Goal: Task Accomplishment & Management: Manage account settings

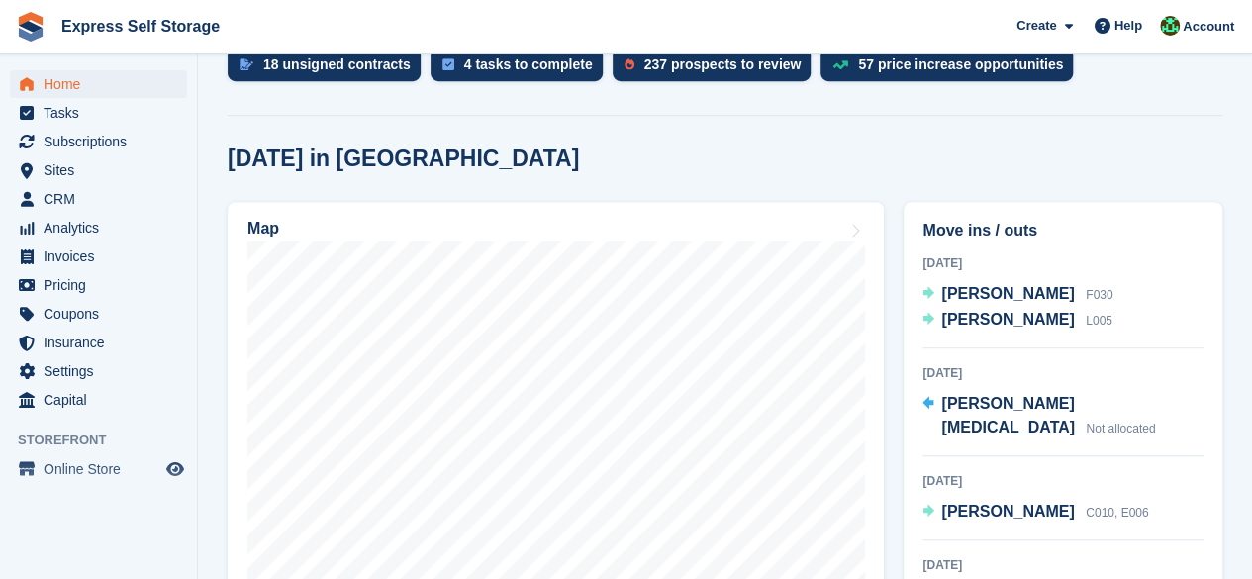
scroll to position [471, 0]
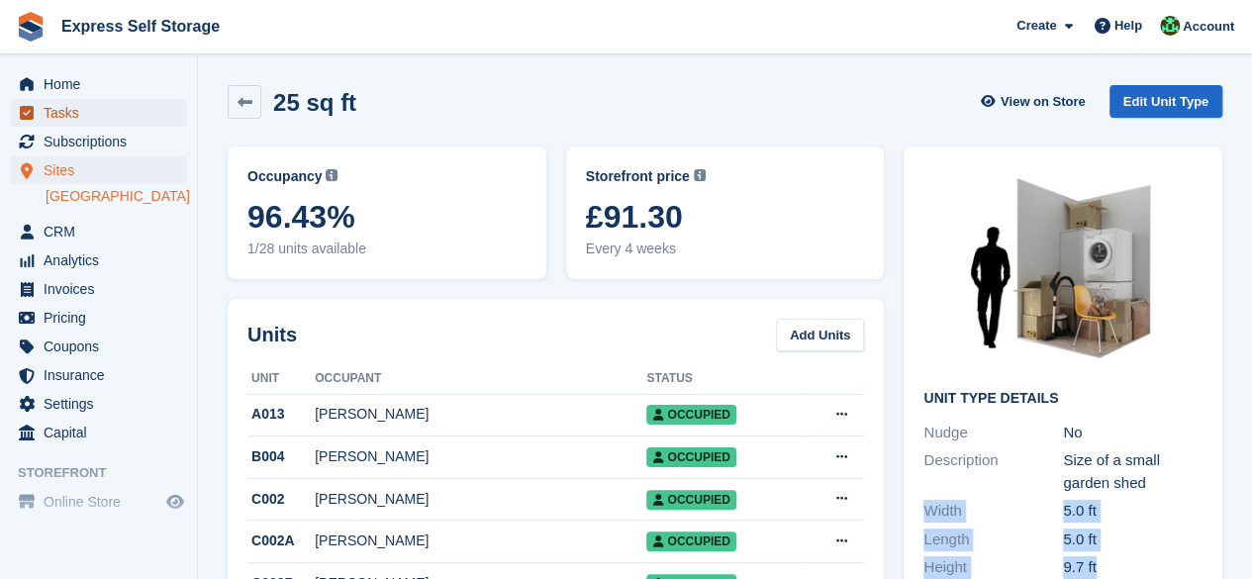
click at [157, 99] on span "Tasks" at bounding box center [103, 113] width 119 height 28
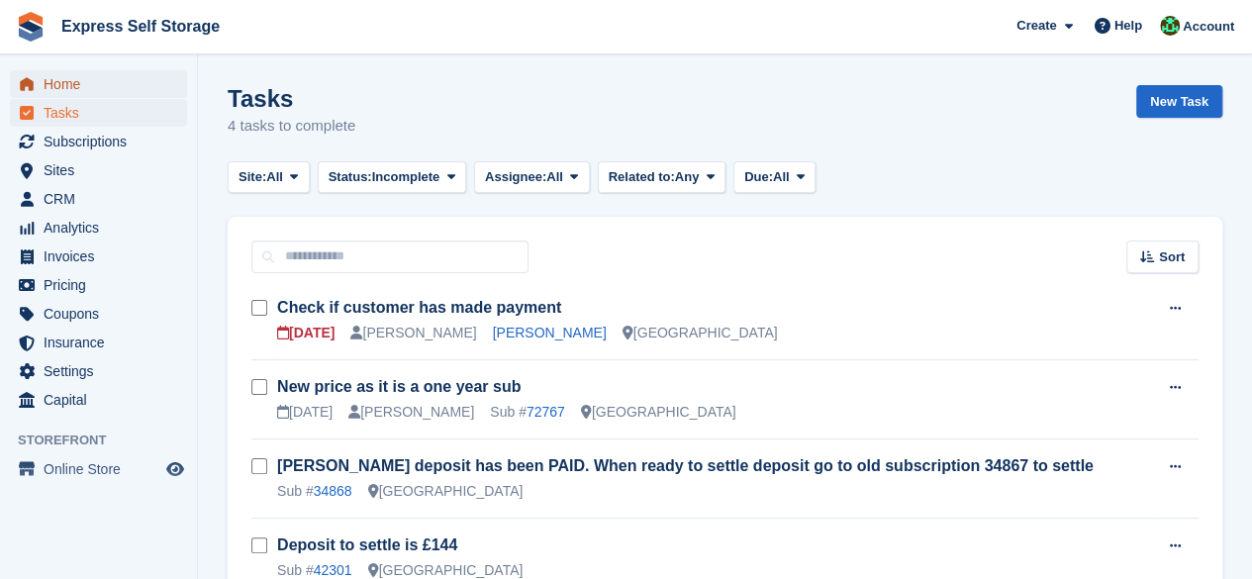
click at [149, 86] on span "Home" at bounding box center [103, 84] width 119 height 28
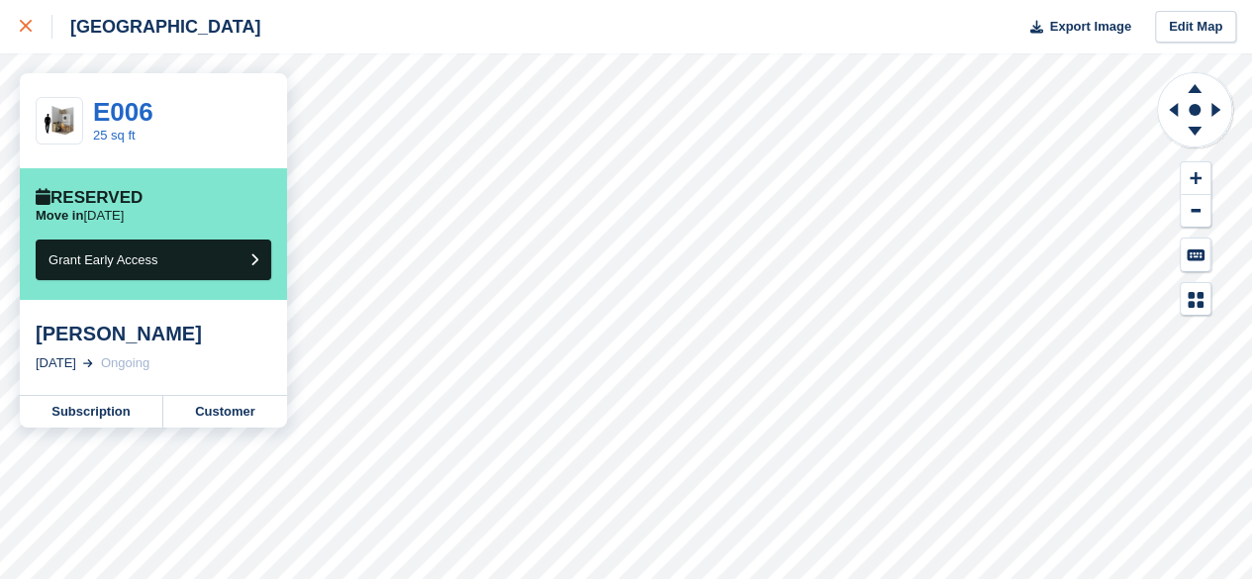
click at [36, 17] on div at bounding box center [36, 27] width 33 height 24
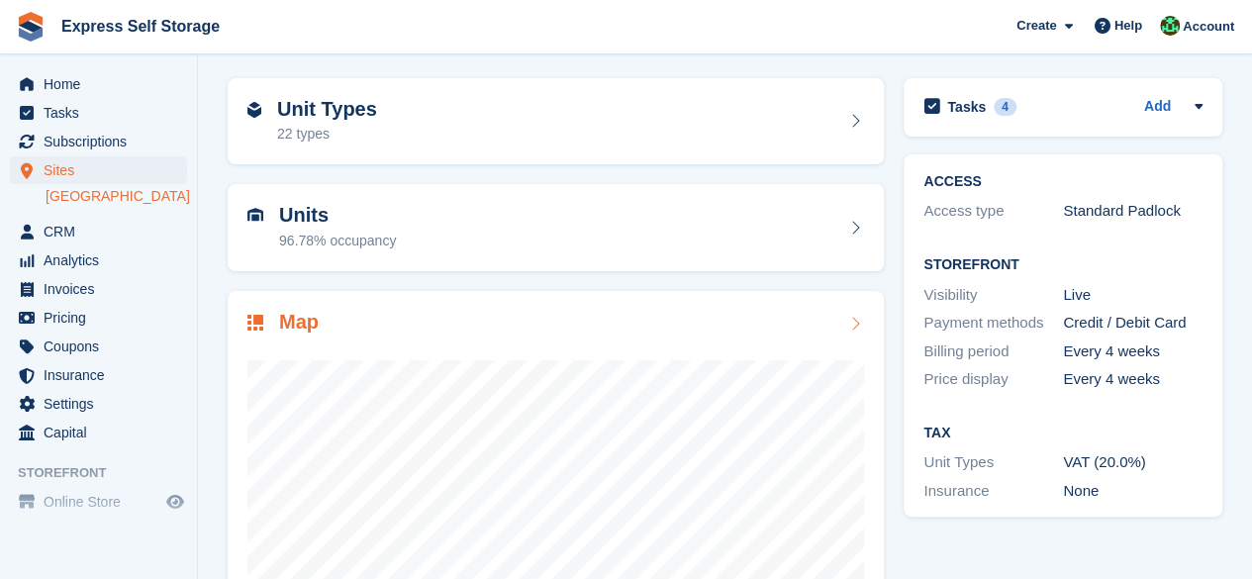
scroll to position [99, 0]
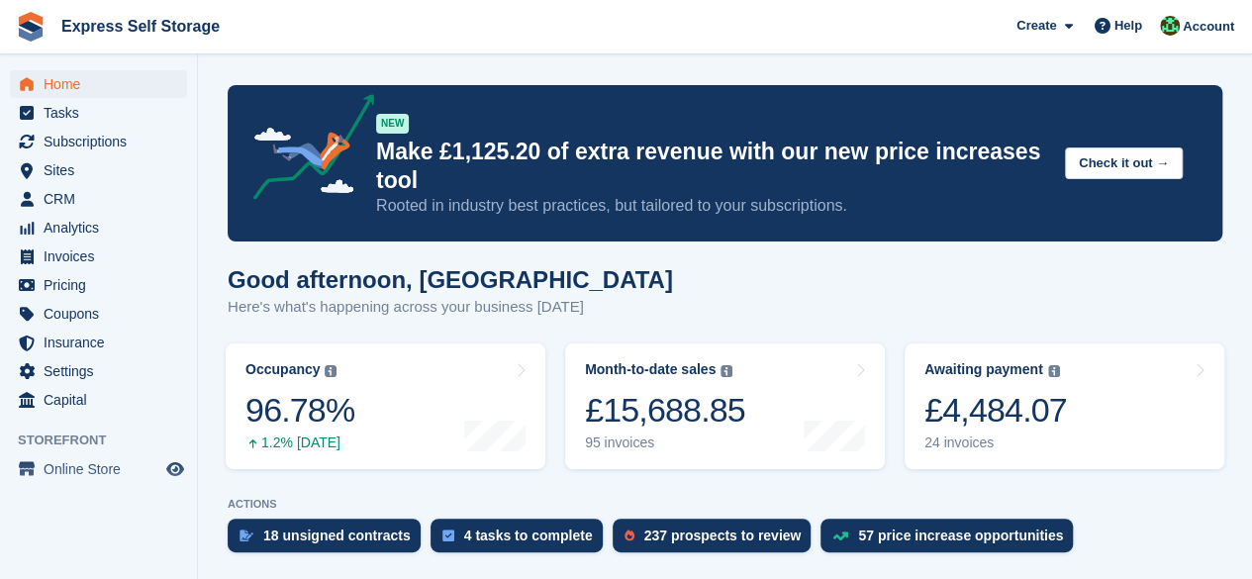
scroll to position [594, 0]
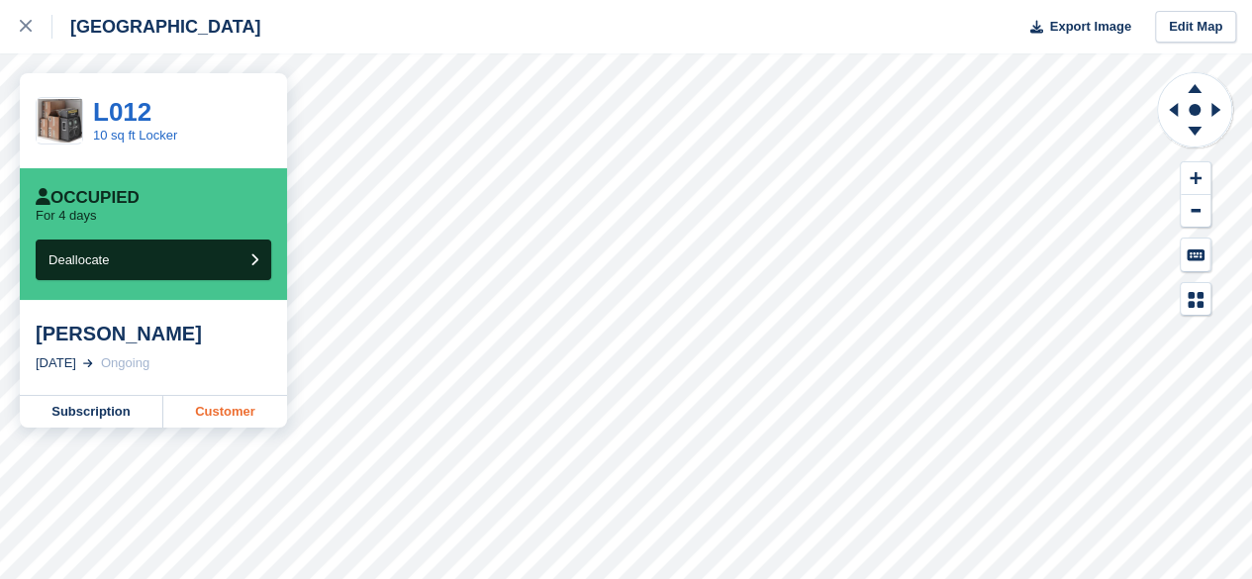
click at [265, 404] on link "Customer" at bounding box center [225, 412] width 124 height 32
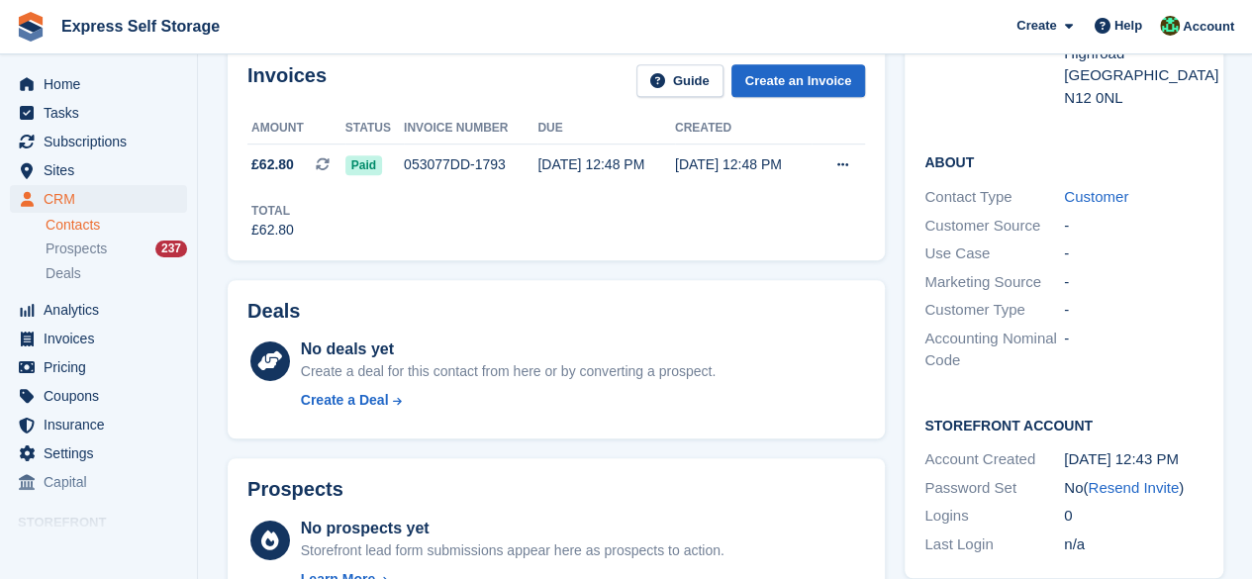
scroll to position [99, 0]
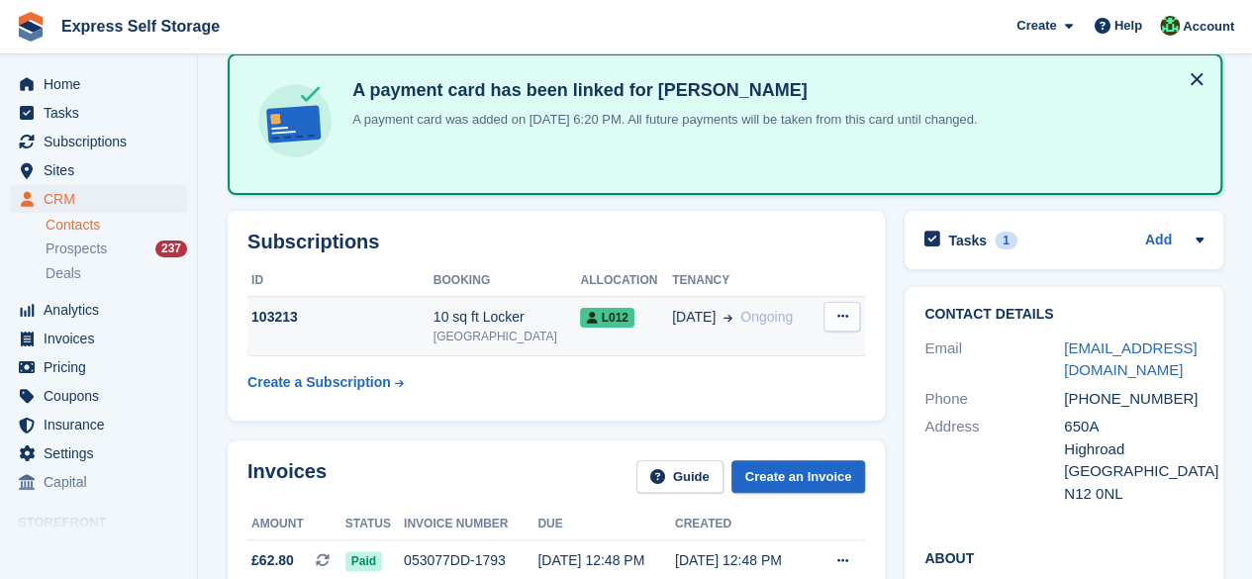
click at [394, 318] on div "103213" at bounding box center [340, 317] width 186 height 21
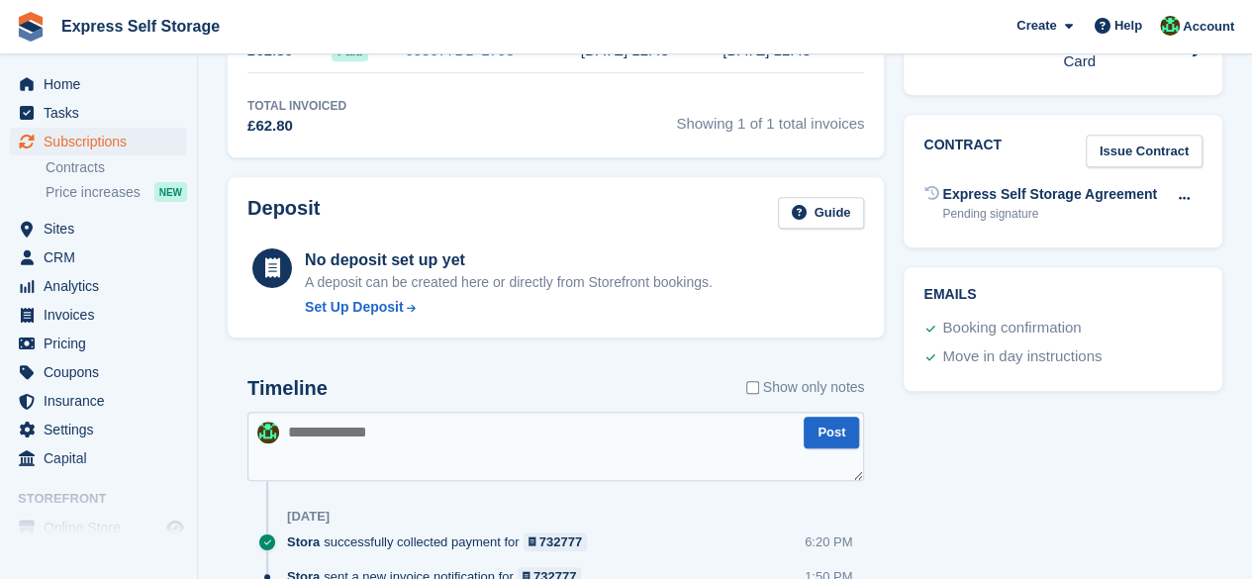
scroll to position [792, 0]
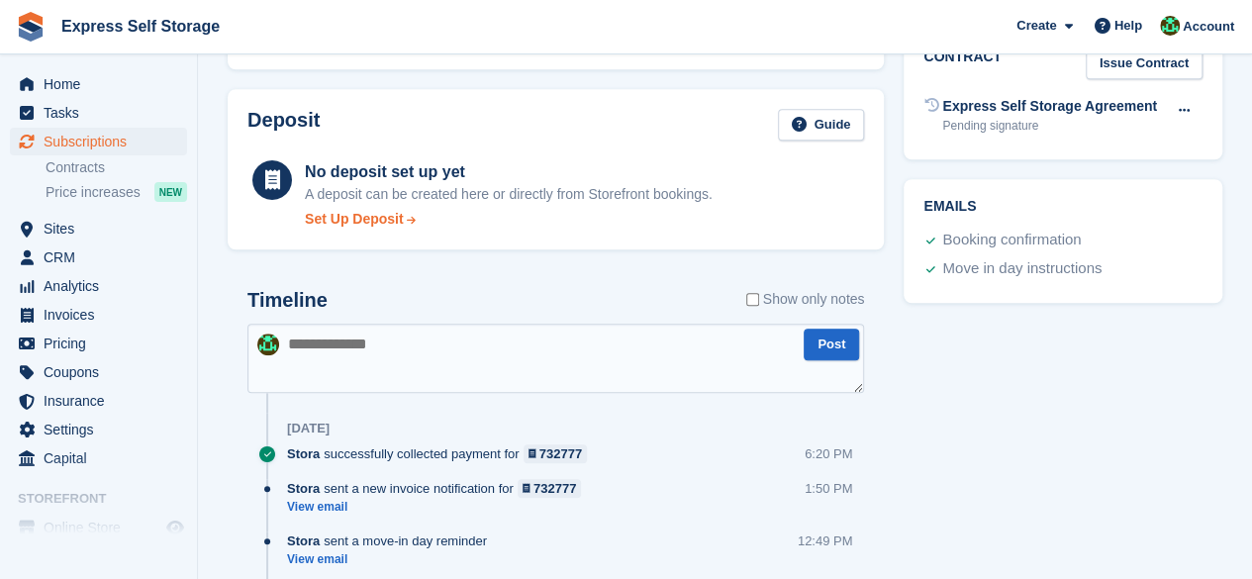
click at [369, 219] on div "Set Up Deposit" at bounding box center [354, 219] width 99 height 21
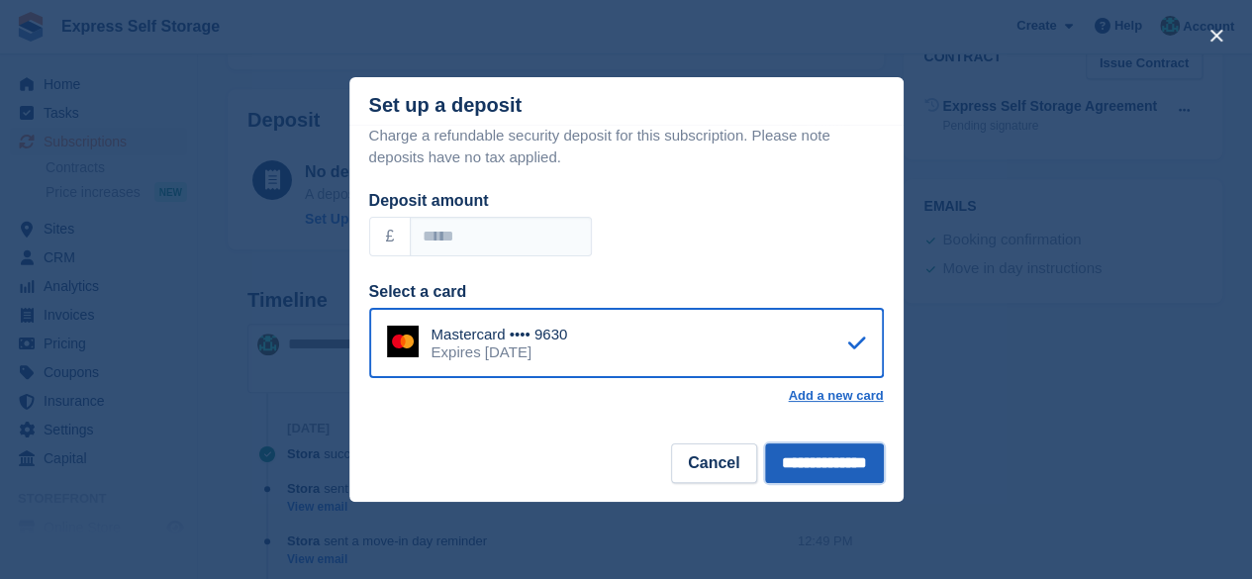
click at [799, 467] on input "**********" at bounding box center [824, 463] width 119 height 40
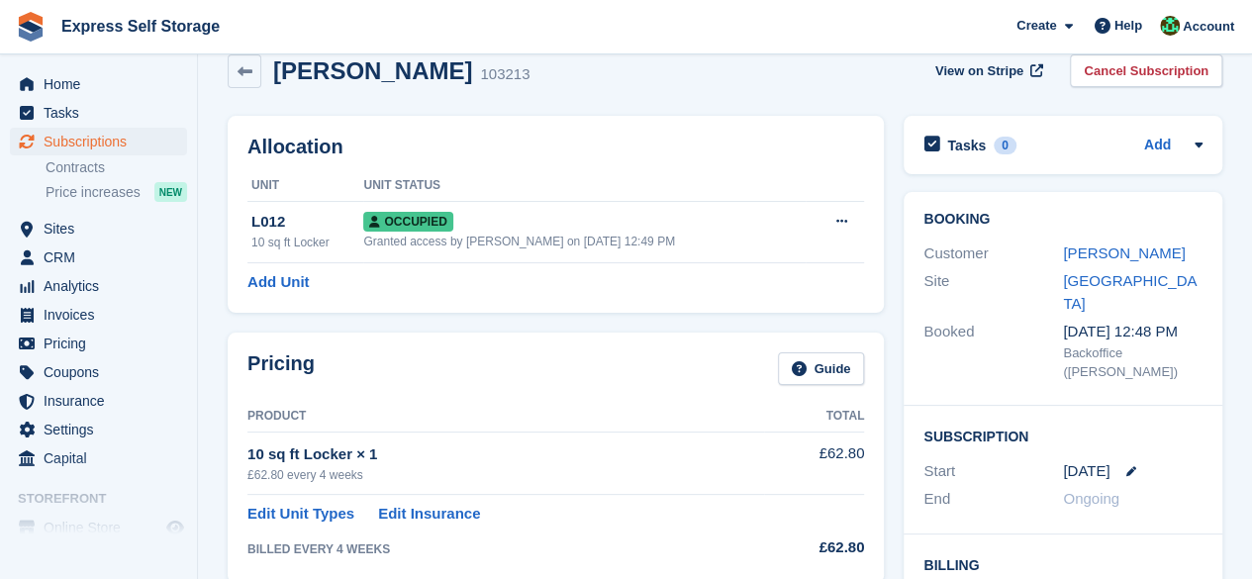
scroll to position [0, 0]
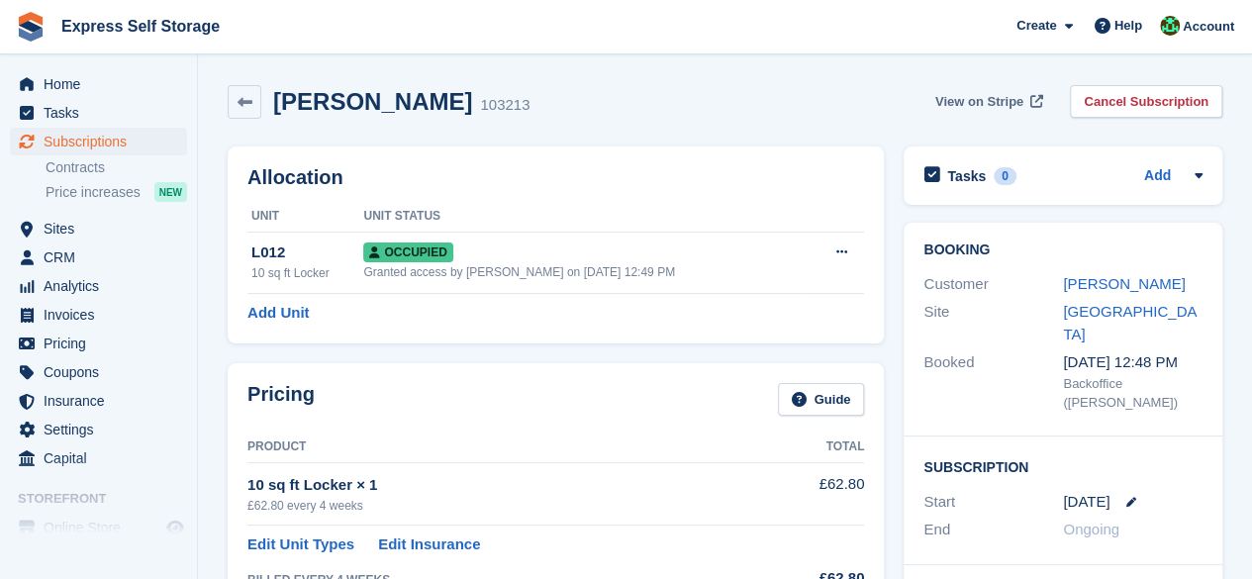
click at [1013, 102] on span "View on Stripe" at bounding box center [979, 102] width 88 height 20
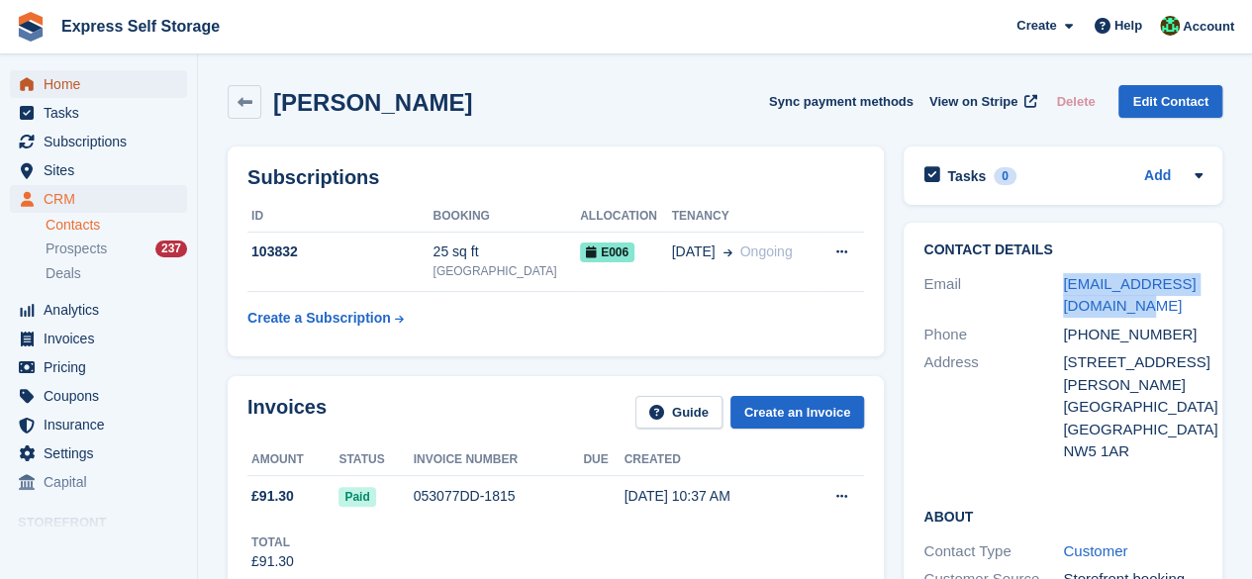
click at [102, 74] on span "Home" at bounding box center [103, 84] width 119 height 28
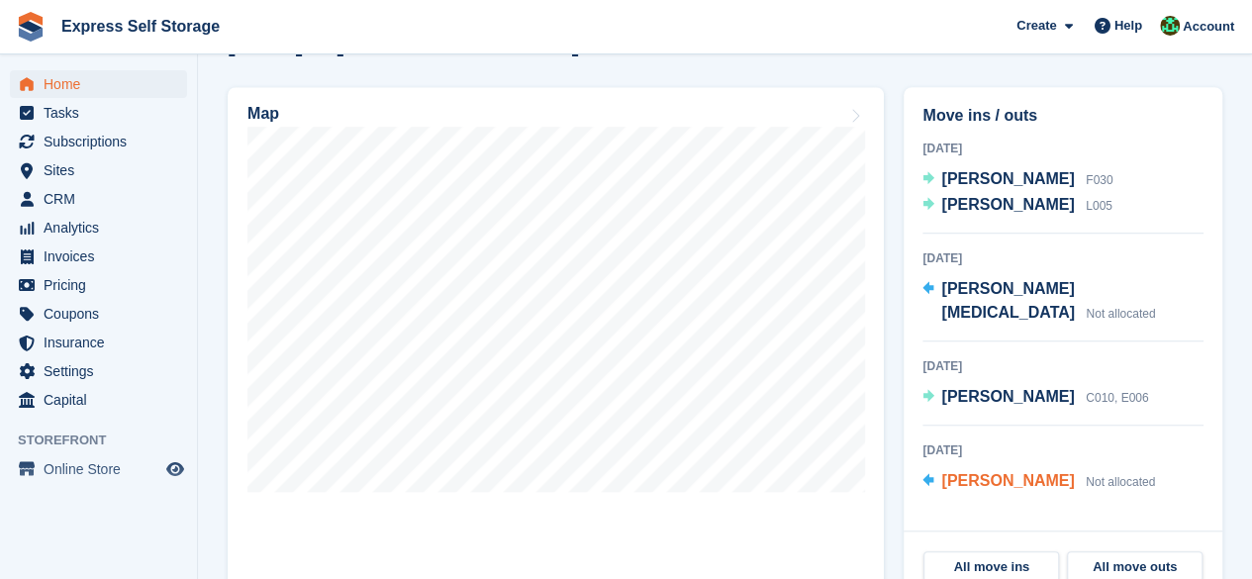
scroll to position [594, 0]
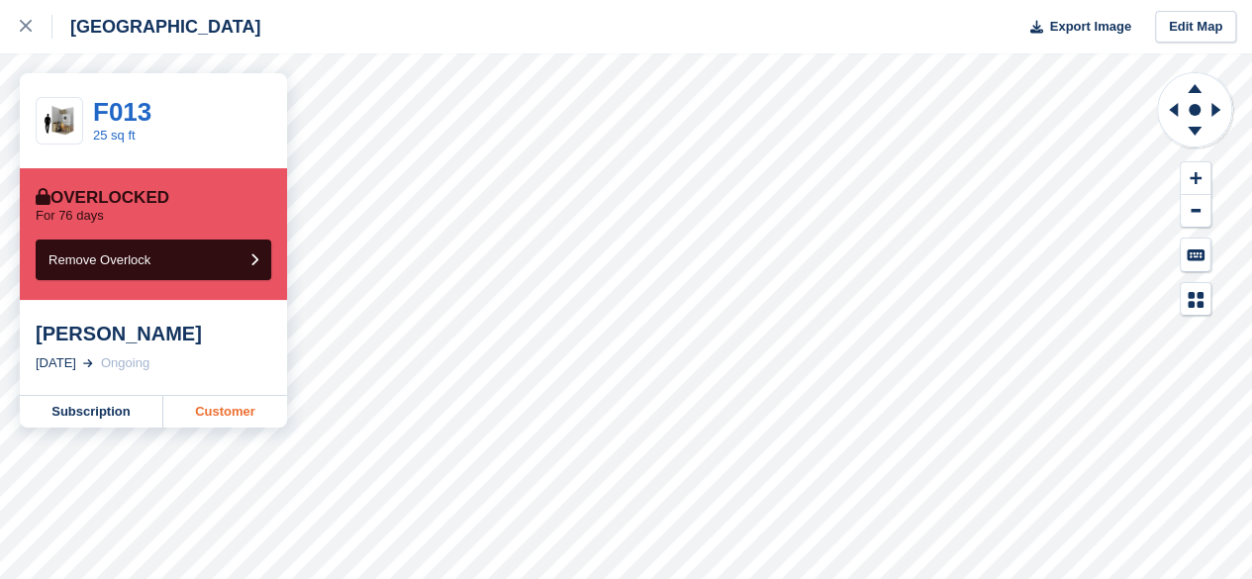
click at [218, 419] on link "Customer" at bounding box center [225, 412] width 124 height 32
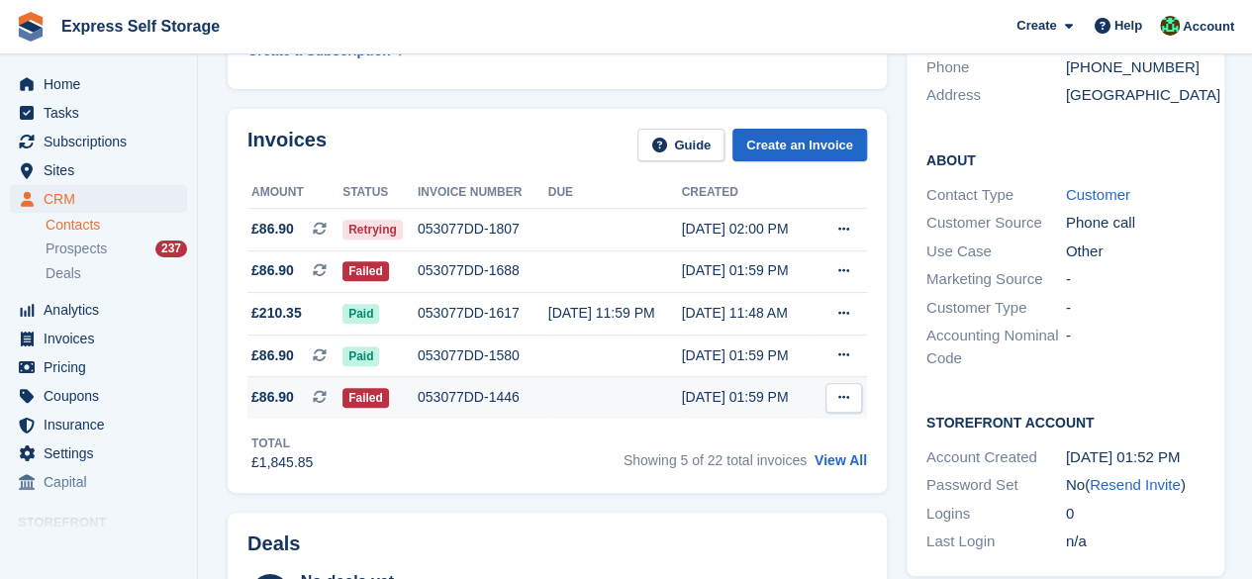
scroll to position [396, 0]
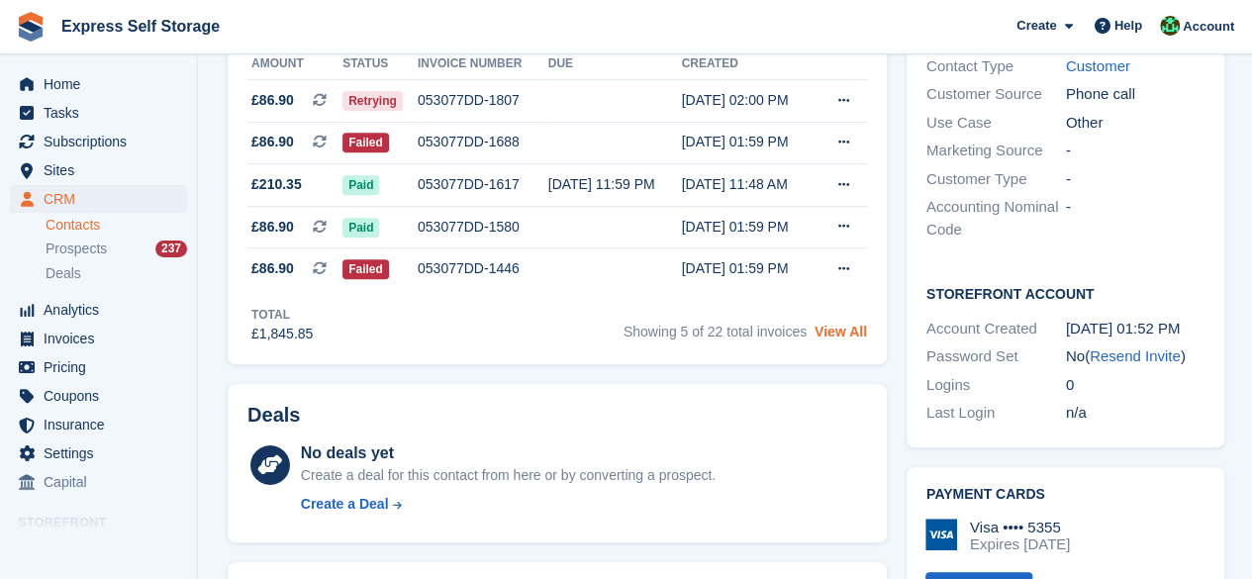
click at [827, 333] on link "View All" at bounding box center [841, 332] width 52 height 16
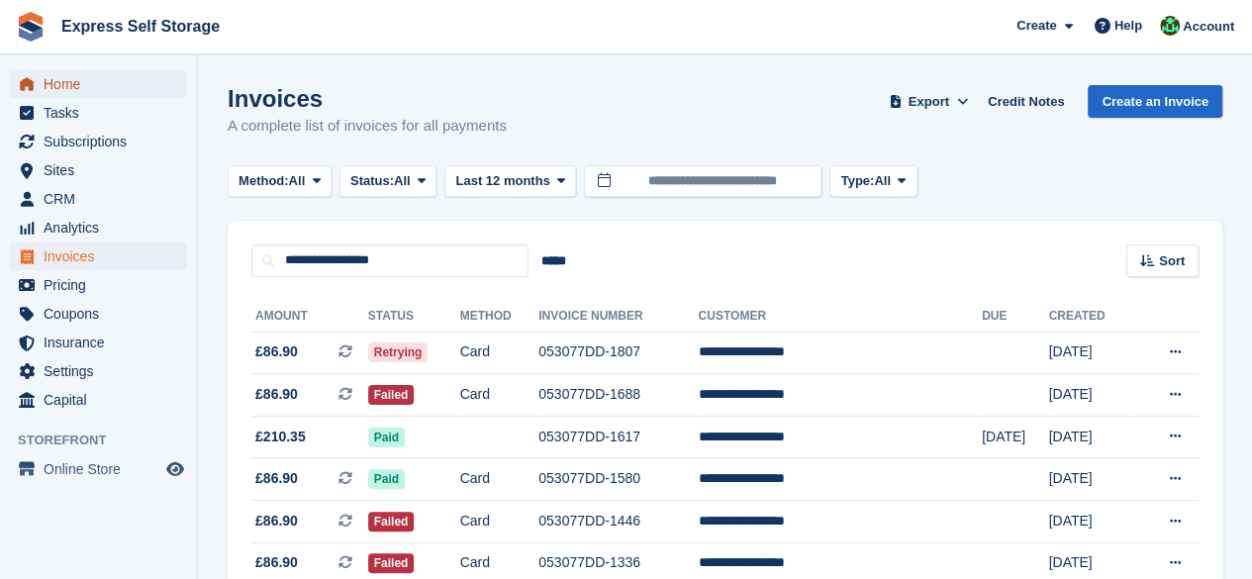
click at [99, 88] on span "Home" at bounding box center [103, 84] width 119 height 28
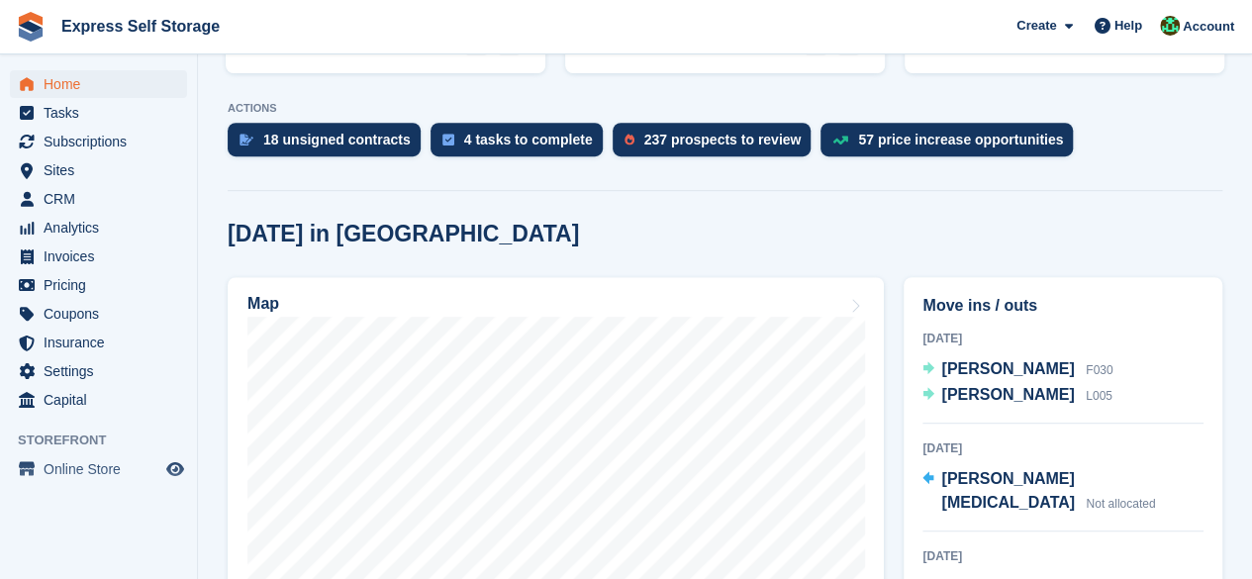
scroll to position [495, 0]
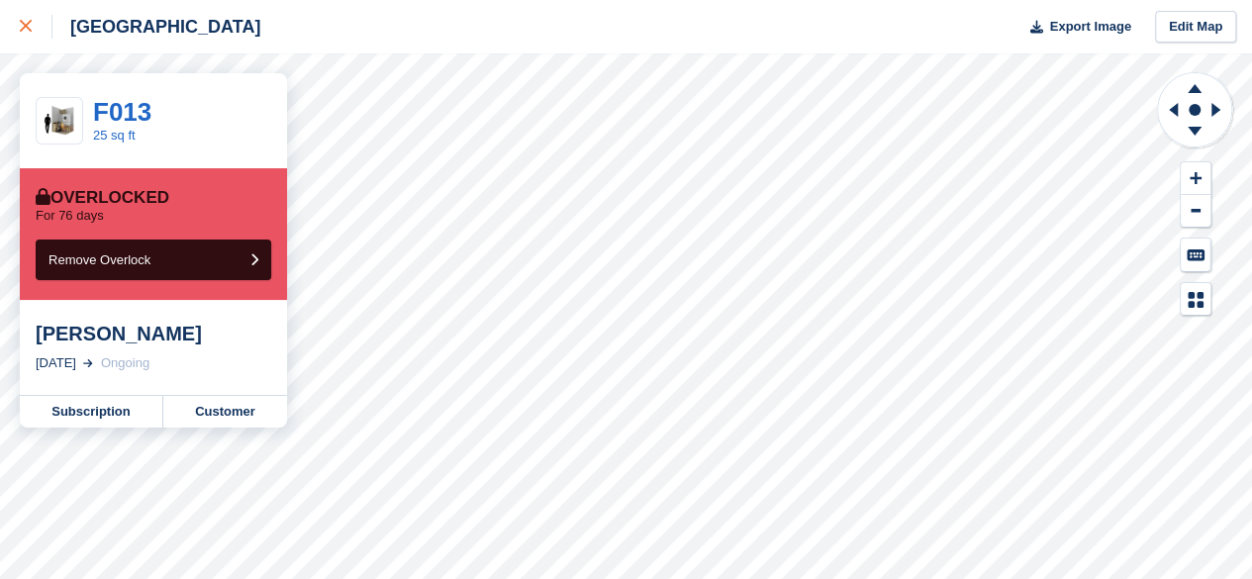
click at [18, 17] on link at bounding box center [26, 26] width 52 height 53
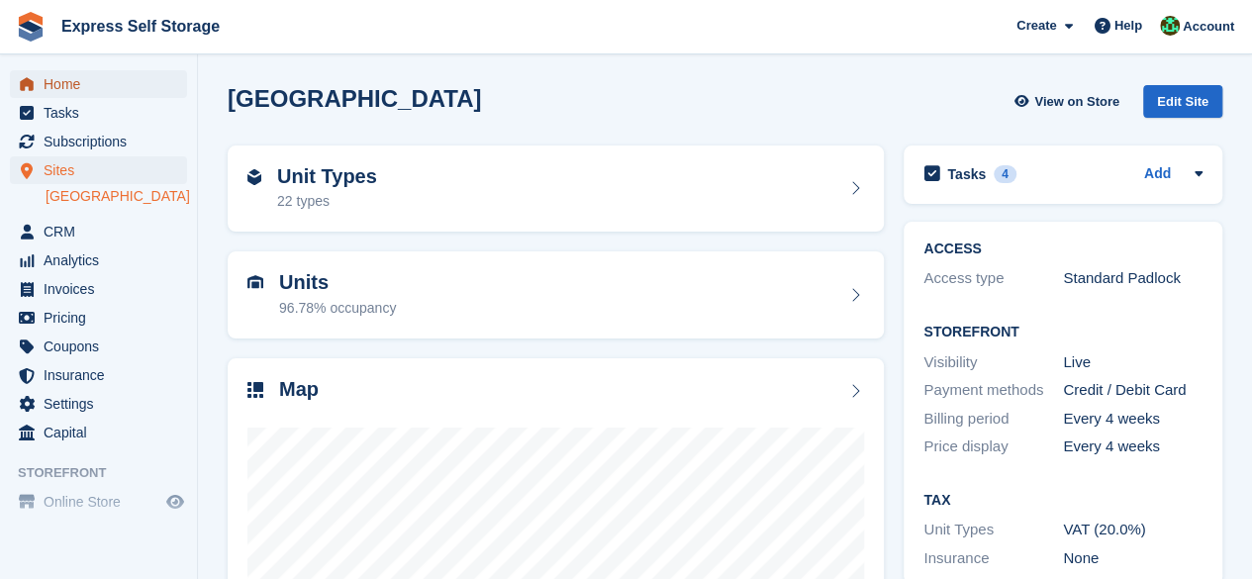
click at [139, 80] on span "Home" at bounding box center [103, 84] width 119 height 28
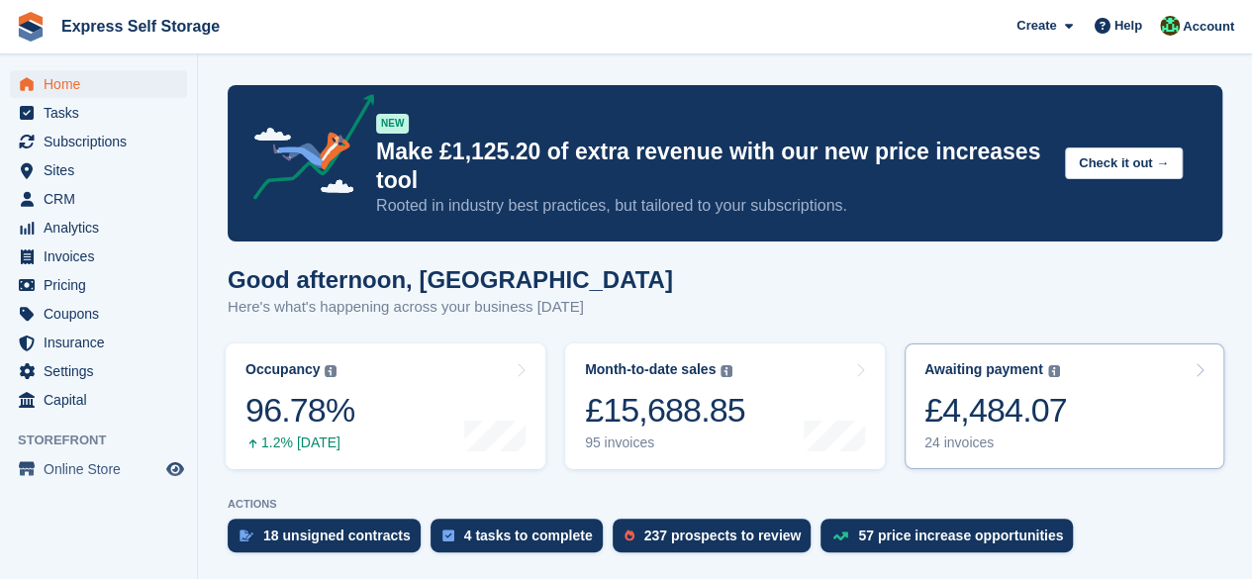
click at [1005, 390] on div "£4,484.07" at bounding box center [995, 410] width 143 height 41
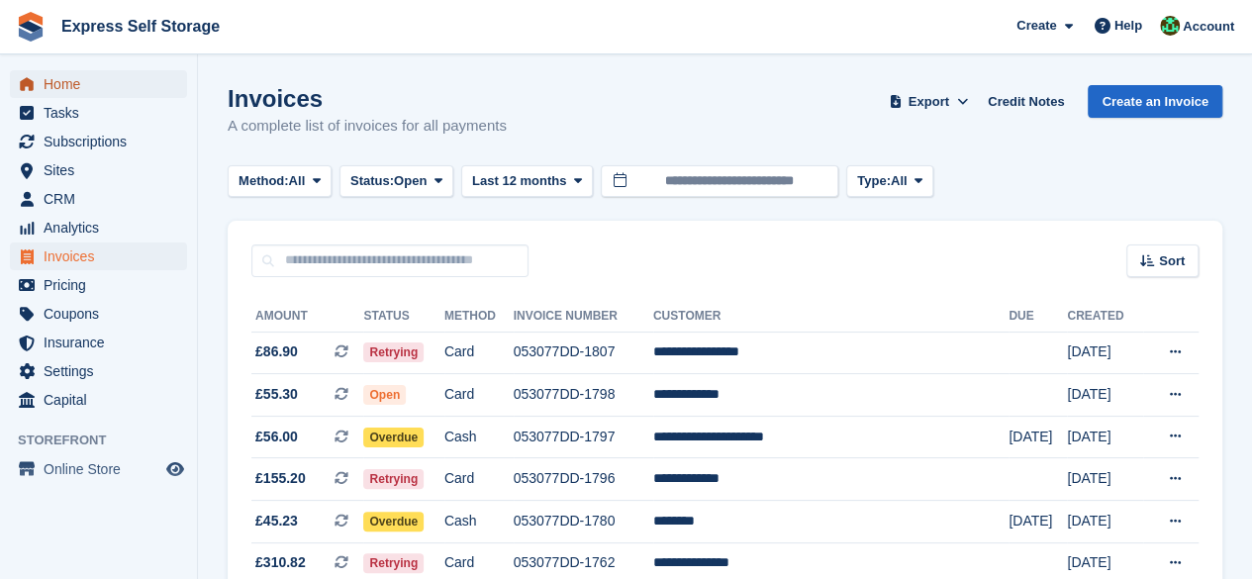
click at [119, 90] on span "Home" at bounding box center [103, 84] width 119 height 28
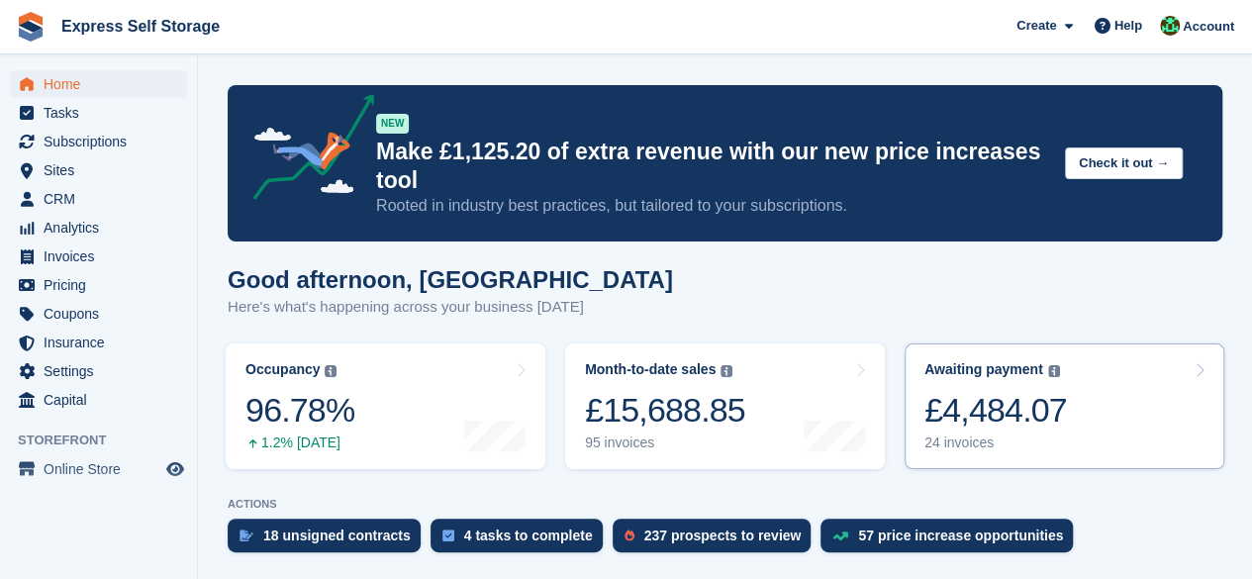
click at [1004, 435] on div "24 invoices" at bounding box center [995, 443] width 143 height 17
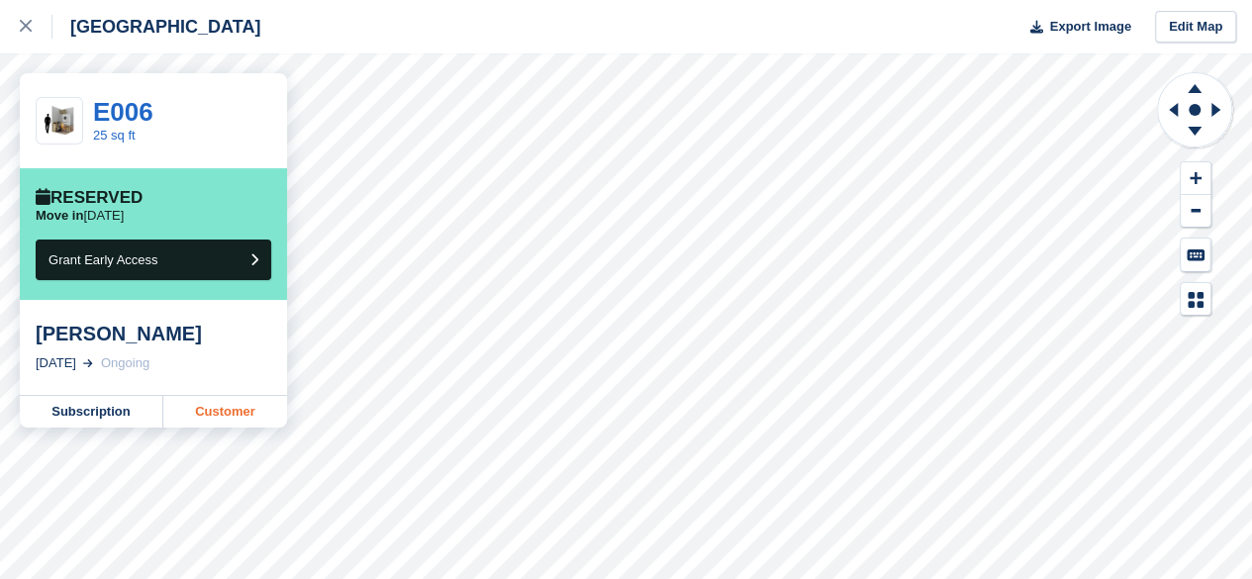
click at [231, 409] on link "Customer" at bounding box center [225, 412] width 124 height 32
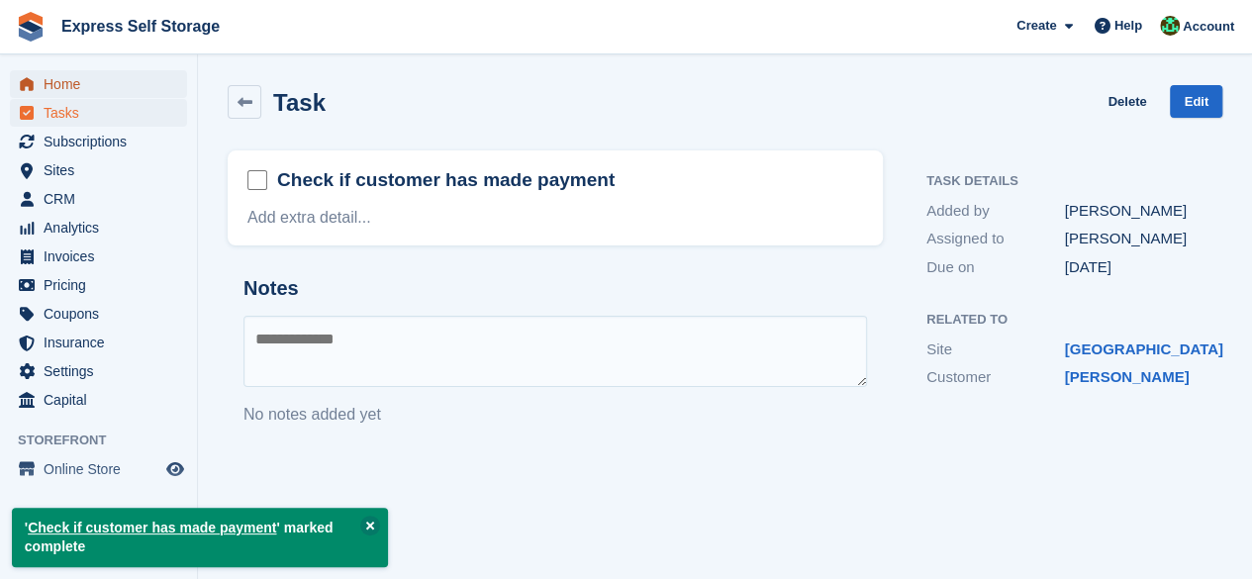
click at [72, 83] on span "Home" at bounding box center [103, 84] width 119 height 28
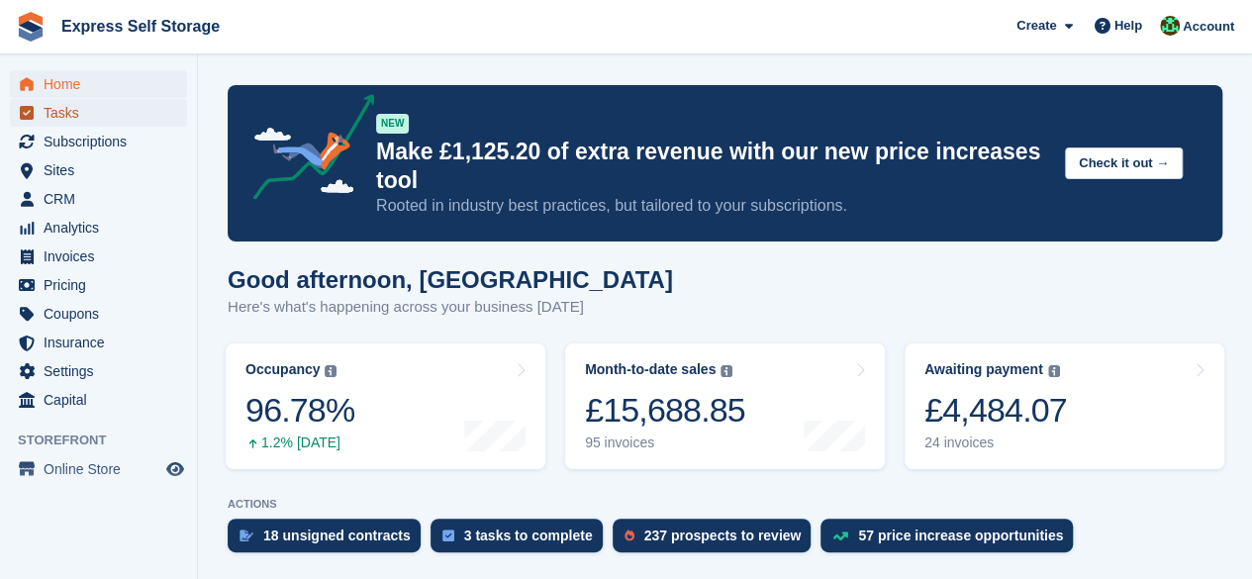
click at [87, 111] on span "Tasks" at bounding box center [103, 113] width 119 height 28
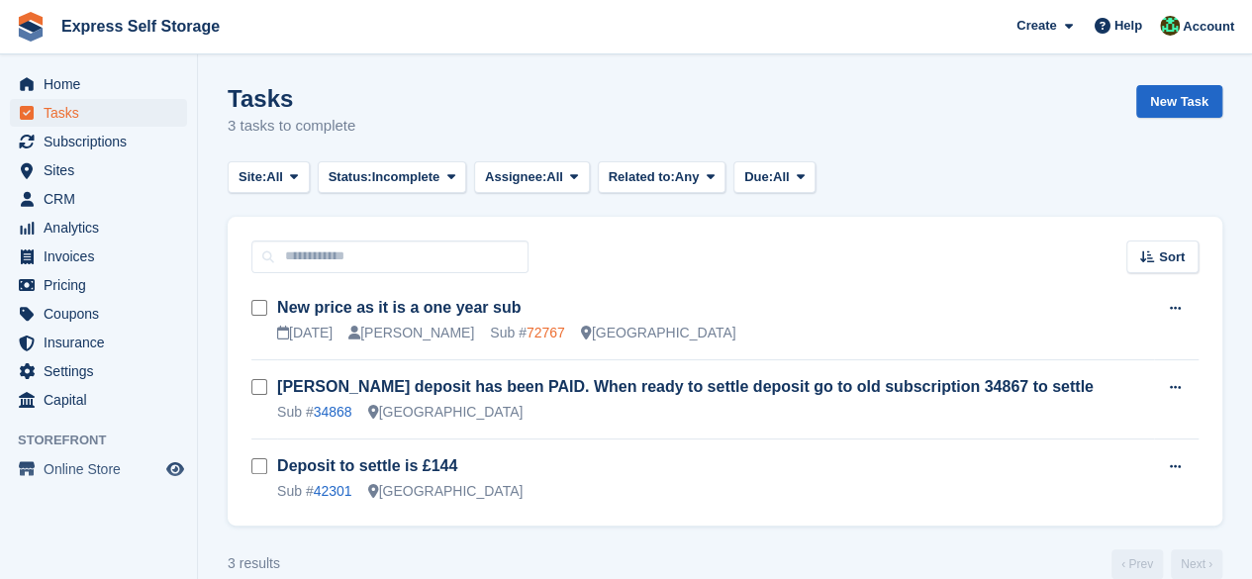
click at [527, 336] on link "72767" at bounding box center [546, 333] width 39 height 16
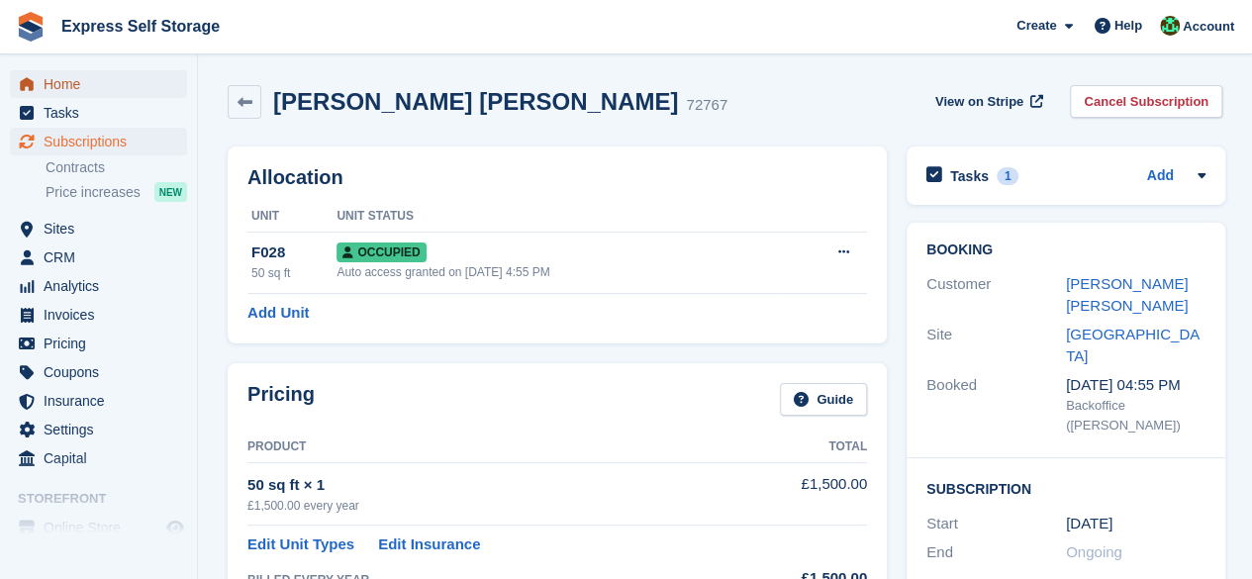
click at [95, 95] on span "Home" at bounding box center [103, 84] width 119 height 28
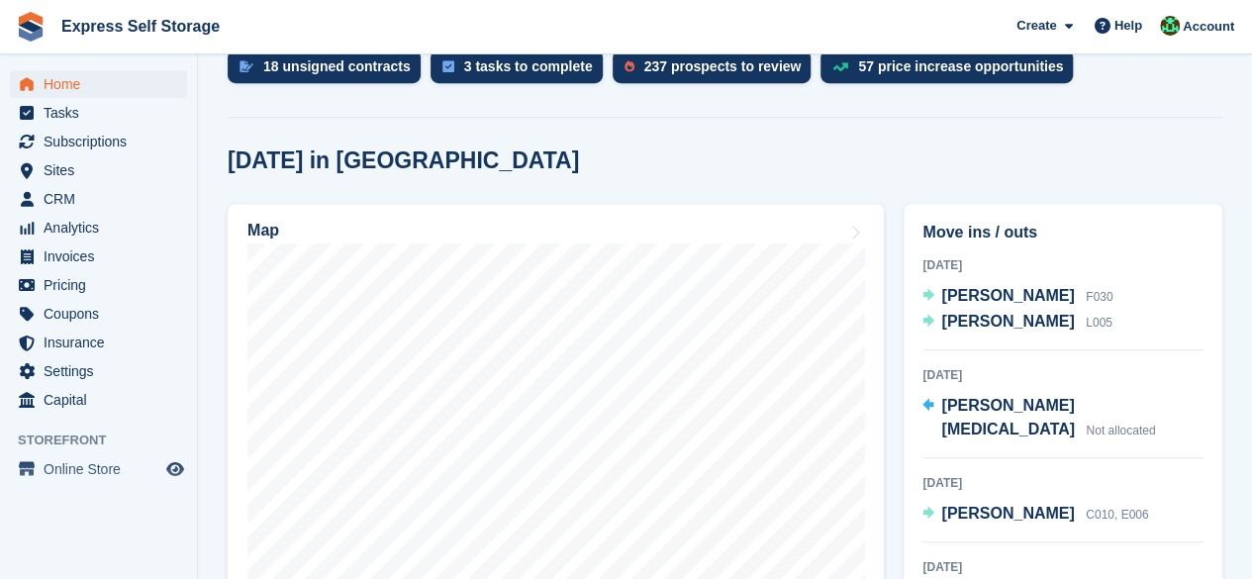
scroll to position [495, 0]
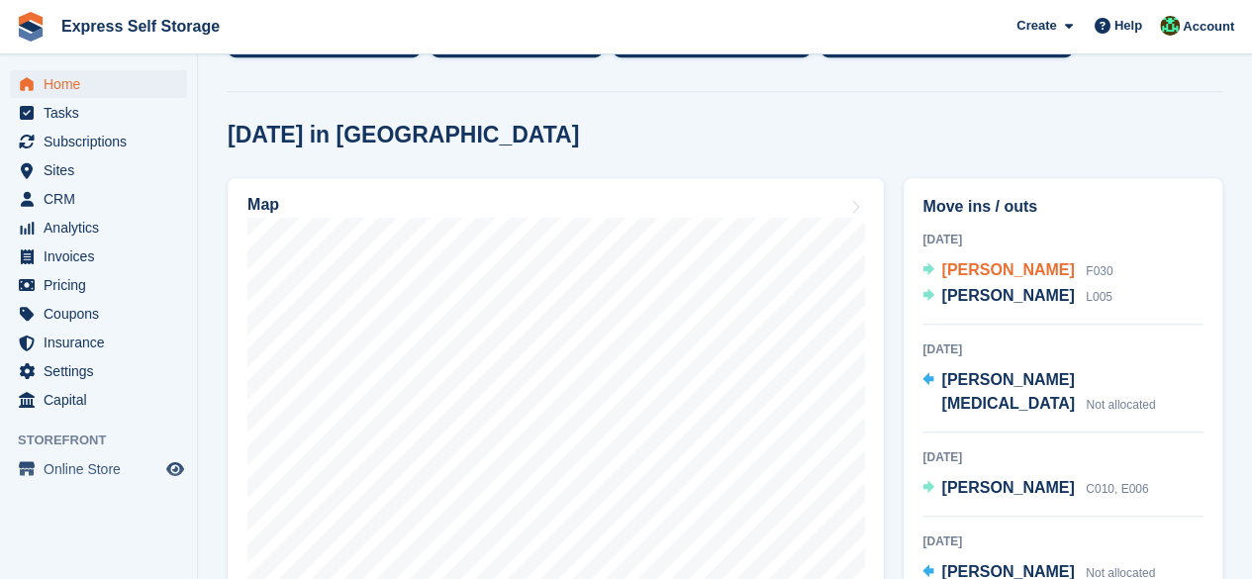
click at [992, 261] on span "[PERSON_NAME]" at bounding box center [1007, 269] width 133 height 17
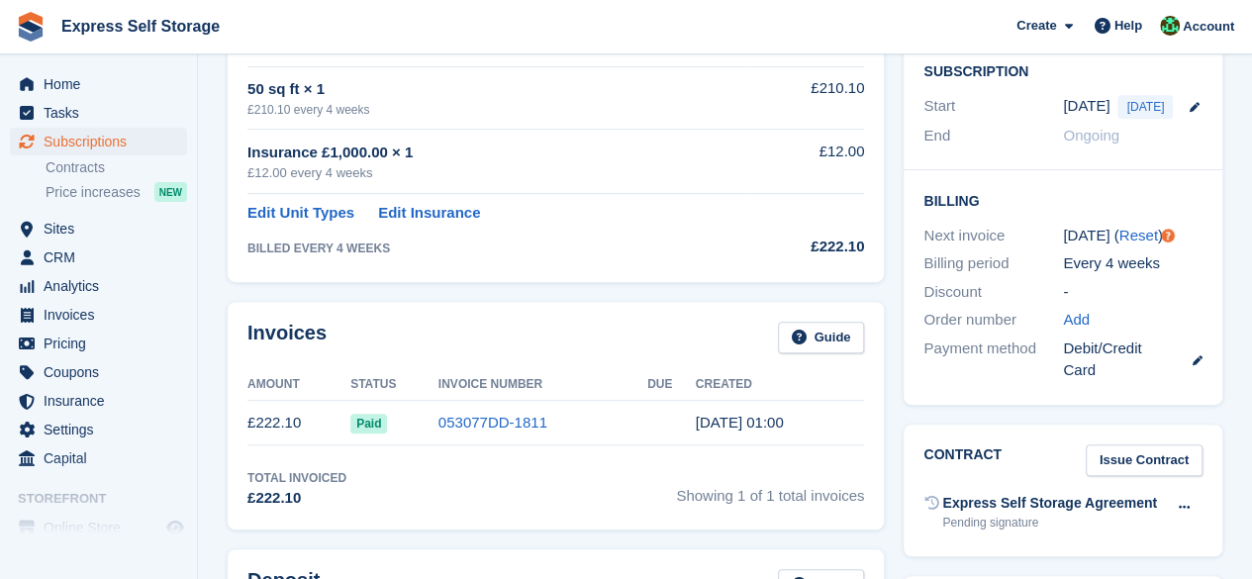
scroll to position [297, 0]
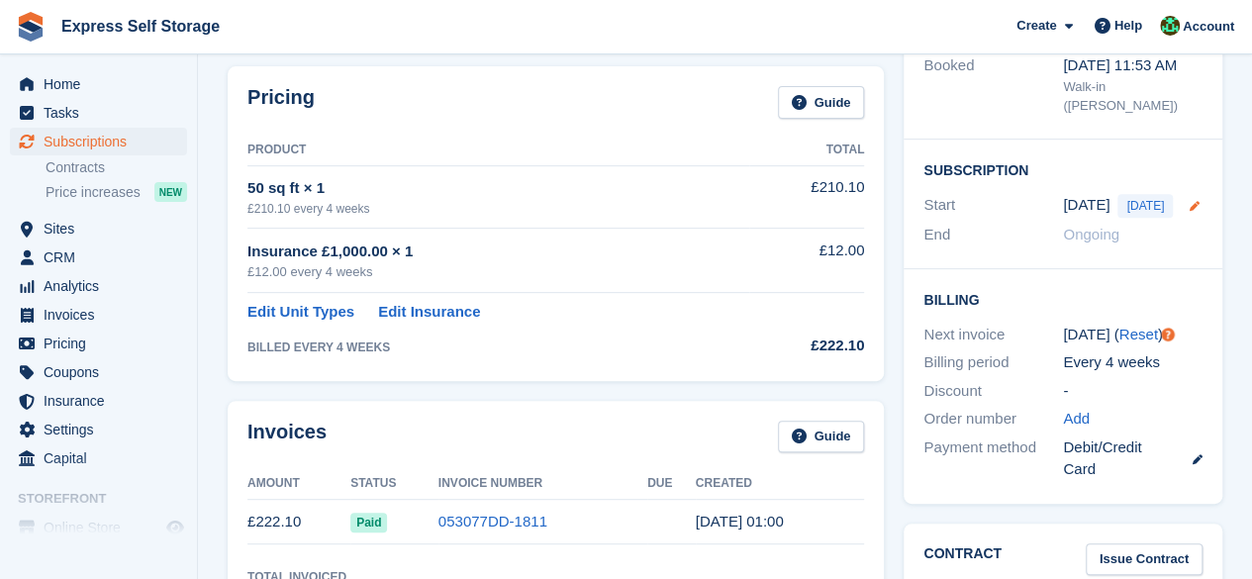
click at [1189, 201] on icon at bounding box center [1194, 206] width 10 height 10
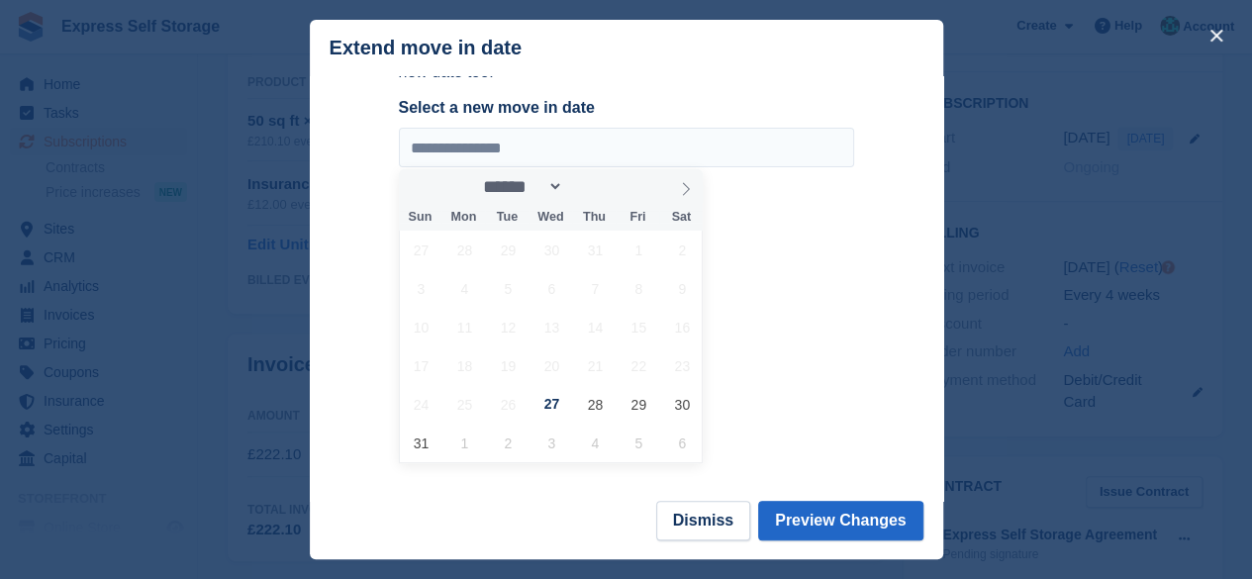
scroll to position [396, 0]
click at [1109, 226] on div at bounding box center [626, 289] width 1252 height 579
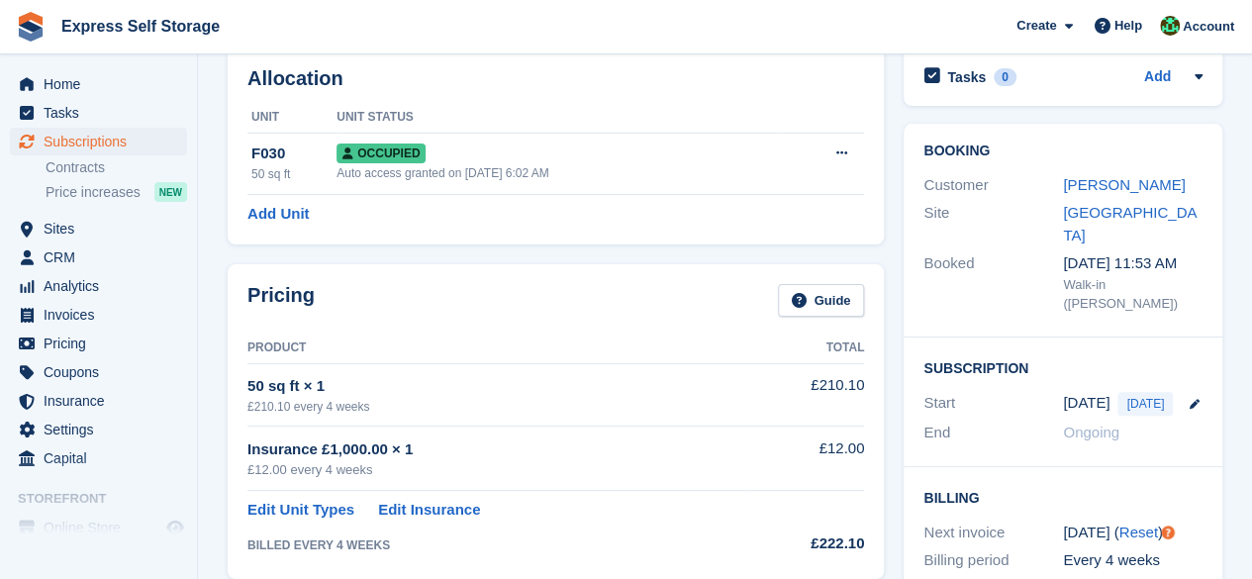
scroll to position [0, 0]
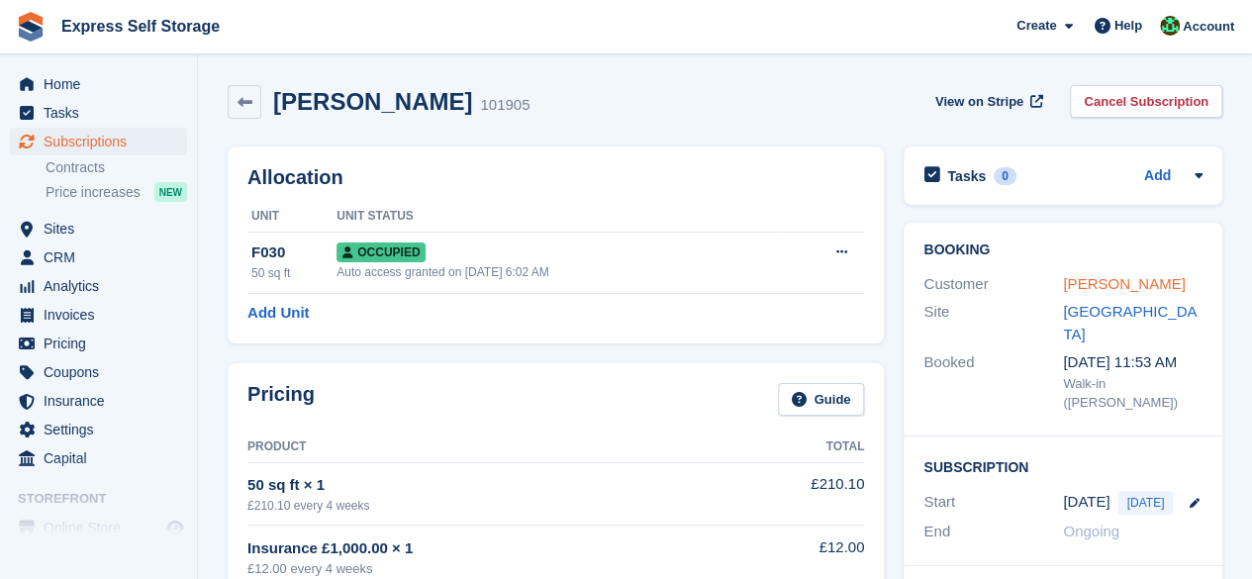
click at [1126, 275] on link "Murat Battal" at bounding box center [1124, 283] width 122 height 17
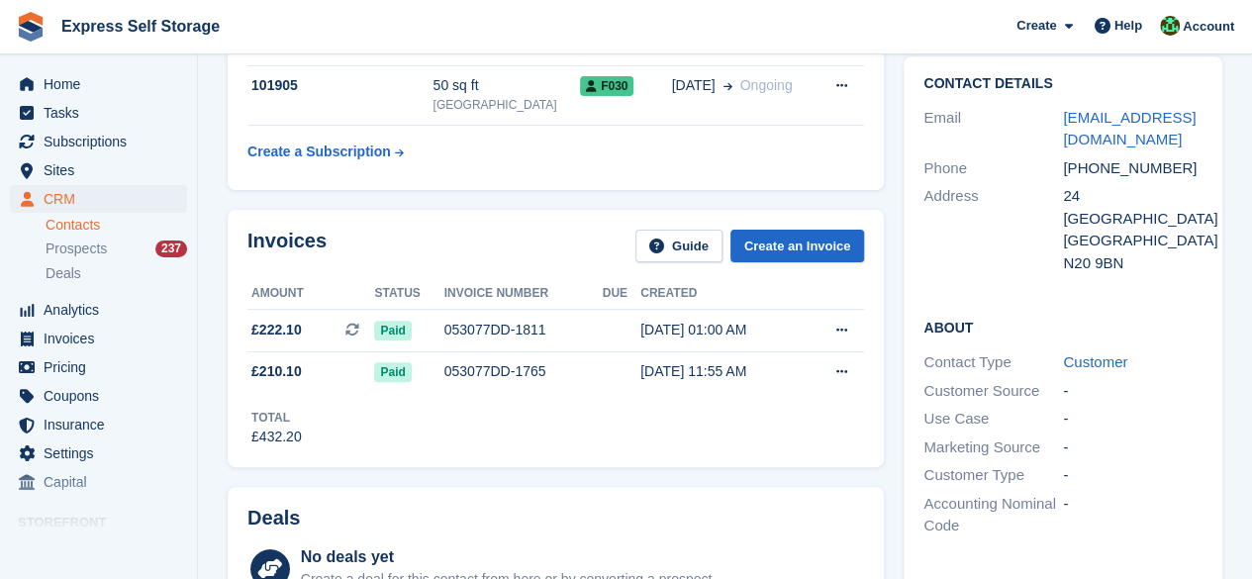
scroll to position [198, 0]
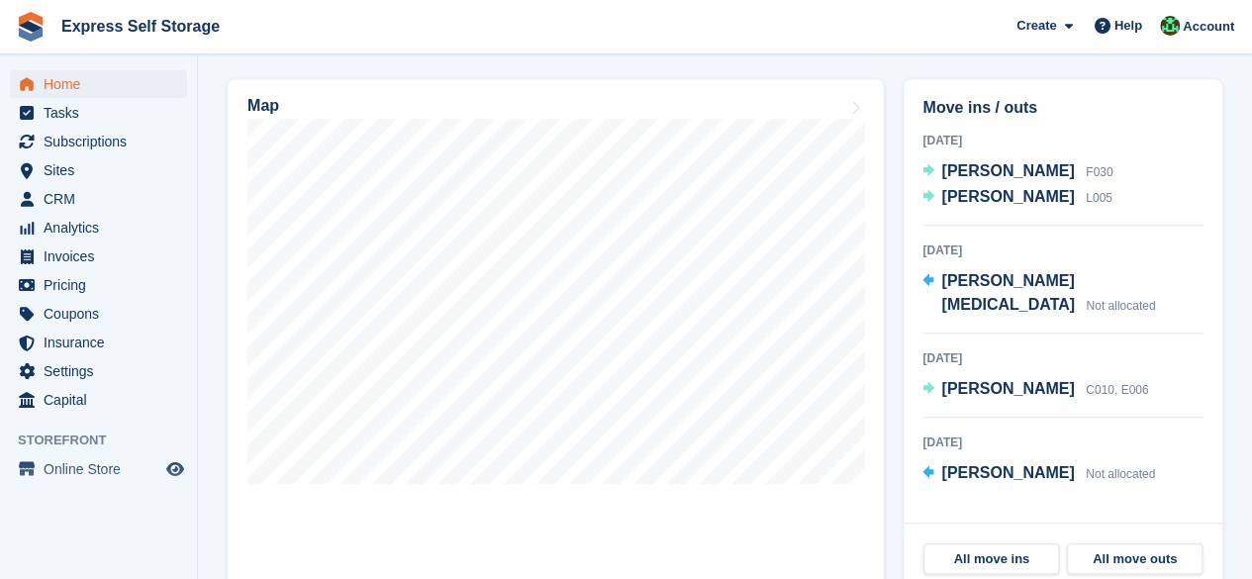
scroll to position [1053, 0]
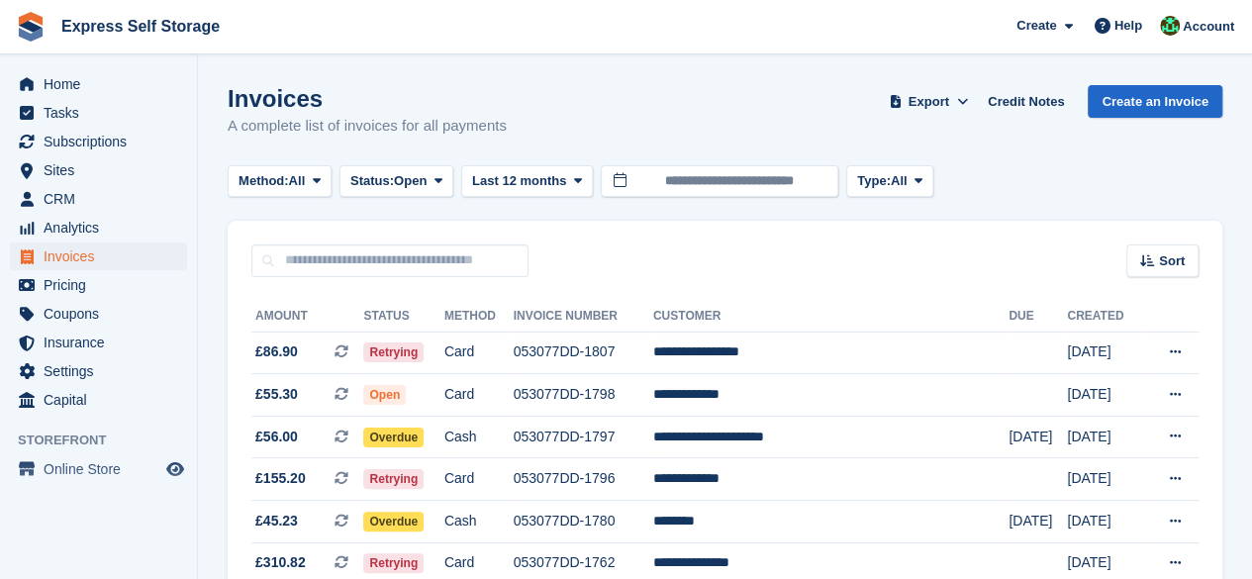
click at [271, 343] on span "£86.90" at bounding box center [276, 351] width 43 height 21
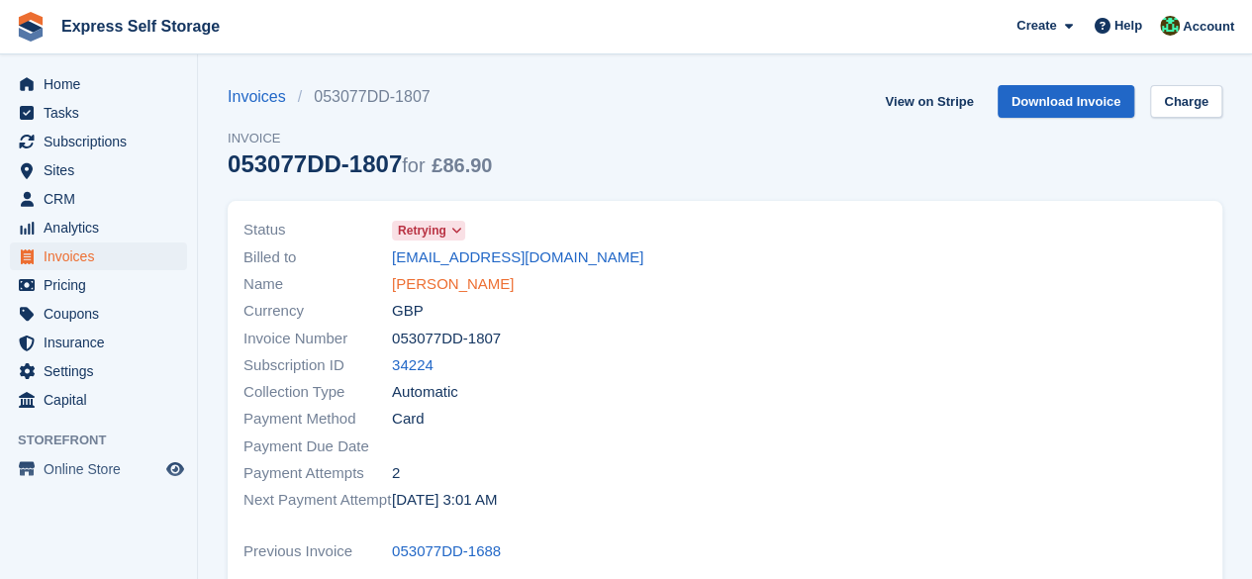
click at [436, 288] on link "Francoise Alvarez" at bounding box center [453, 284] width 122 height 23
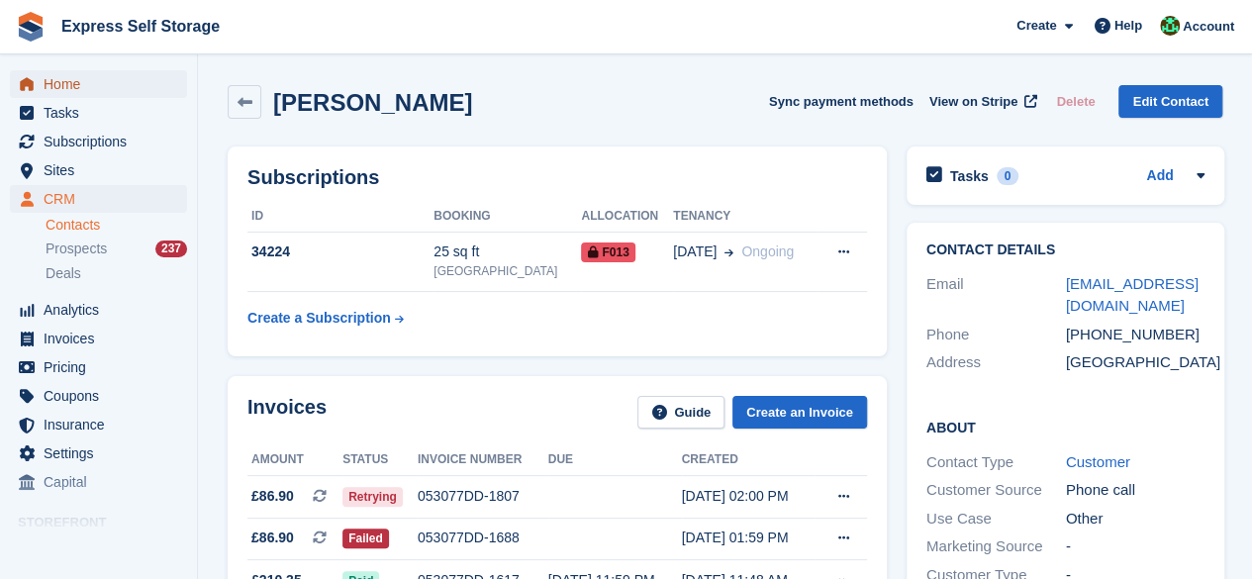
click at [122, 72] on span "Home" at bounding box center [103, 84] width 119 height 28
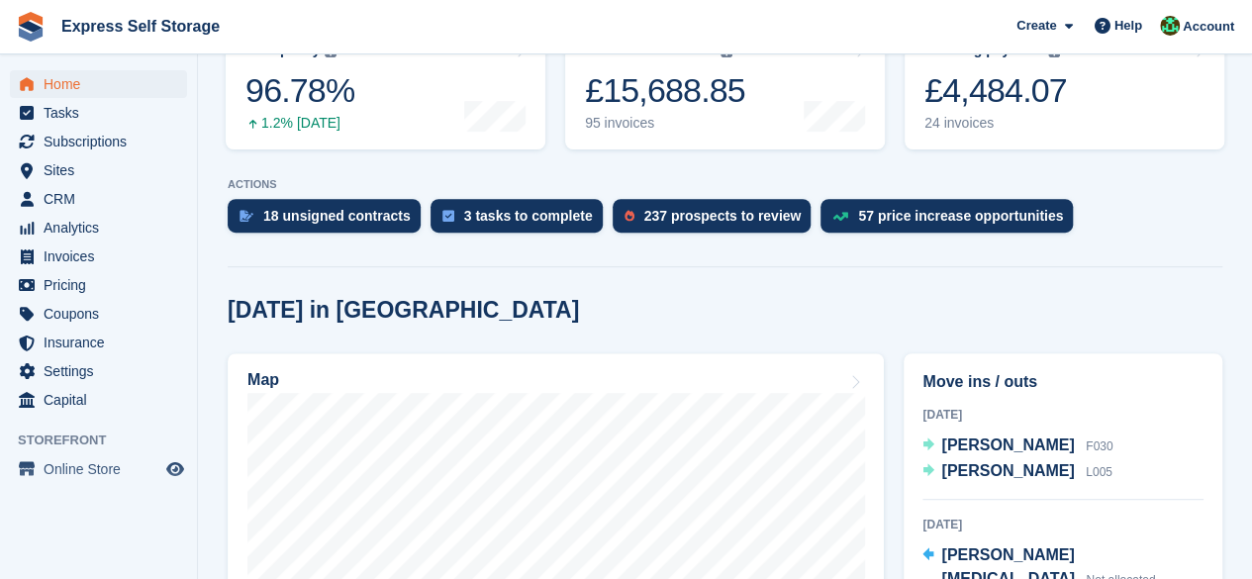
scroll to position [594, 0]
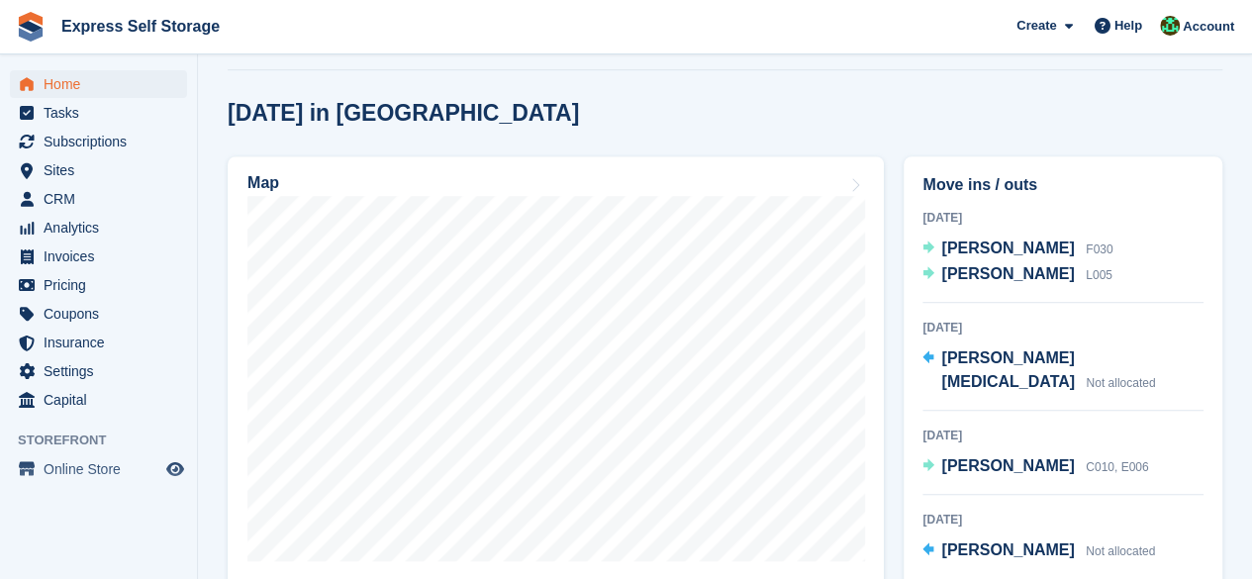
scroll to position [495, 0]
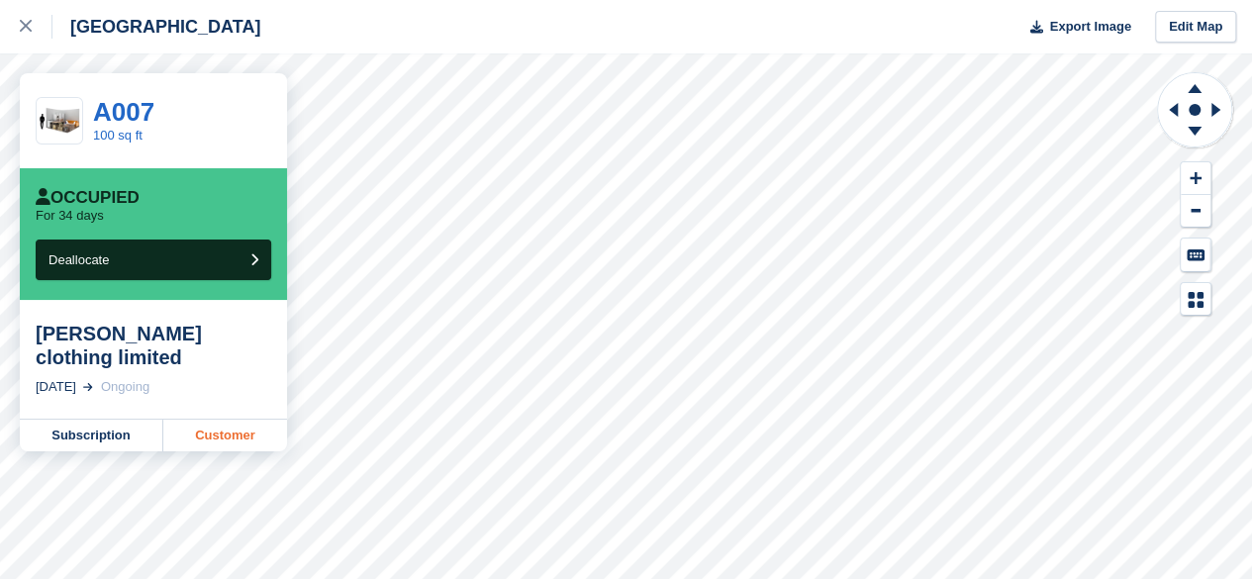
click at [204, 420] on link "Customer" at bounding box center [225, 436] width 124 height 32
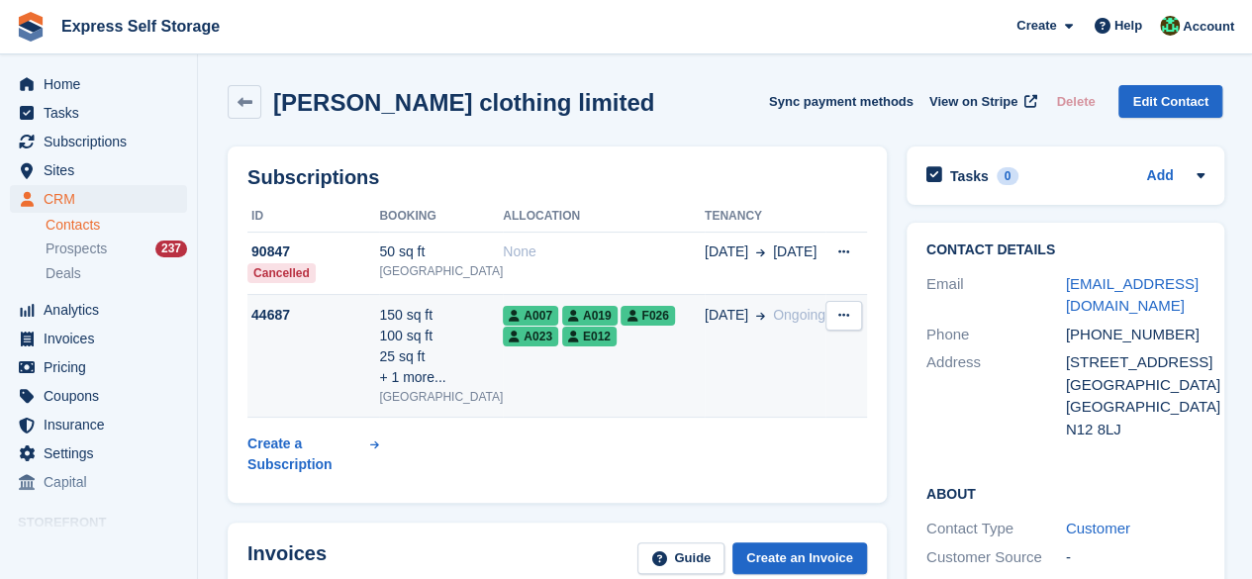
click at [507, 320] on div "A007 A019 F026 A023 E012" at bounding box center [604, 326] width 202 height 42
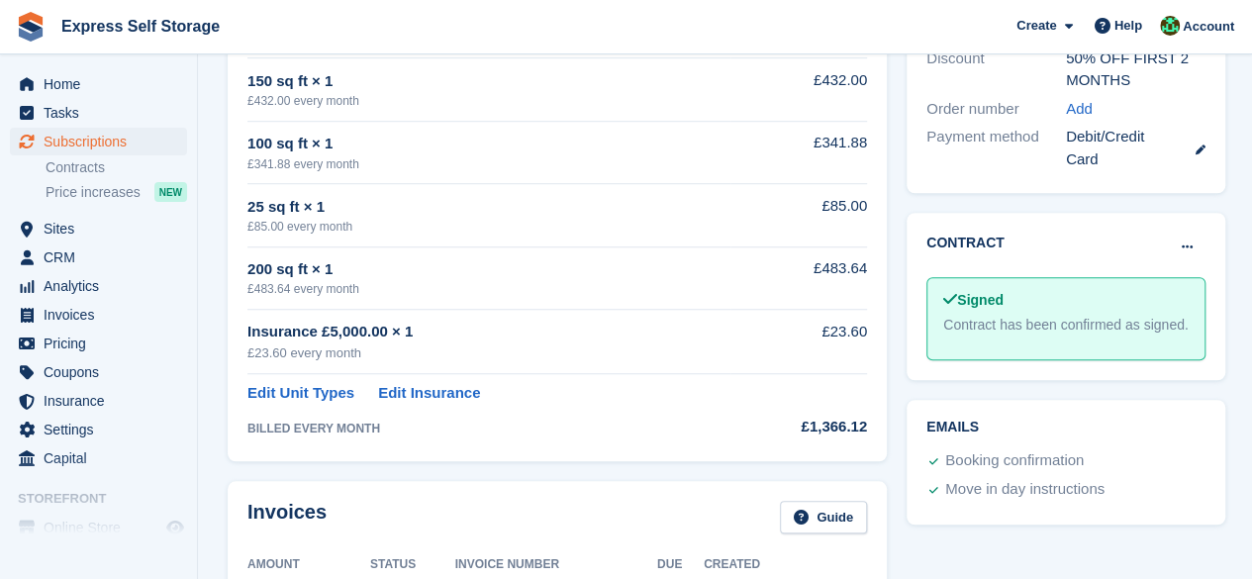
scroll to position [594, 0]
